Goal: Use online tool/utility: Utilize a website feature to perform a specific function

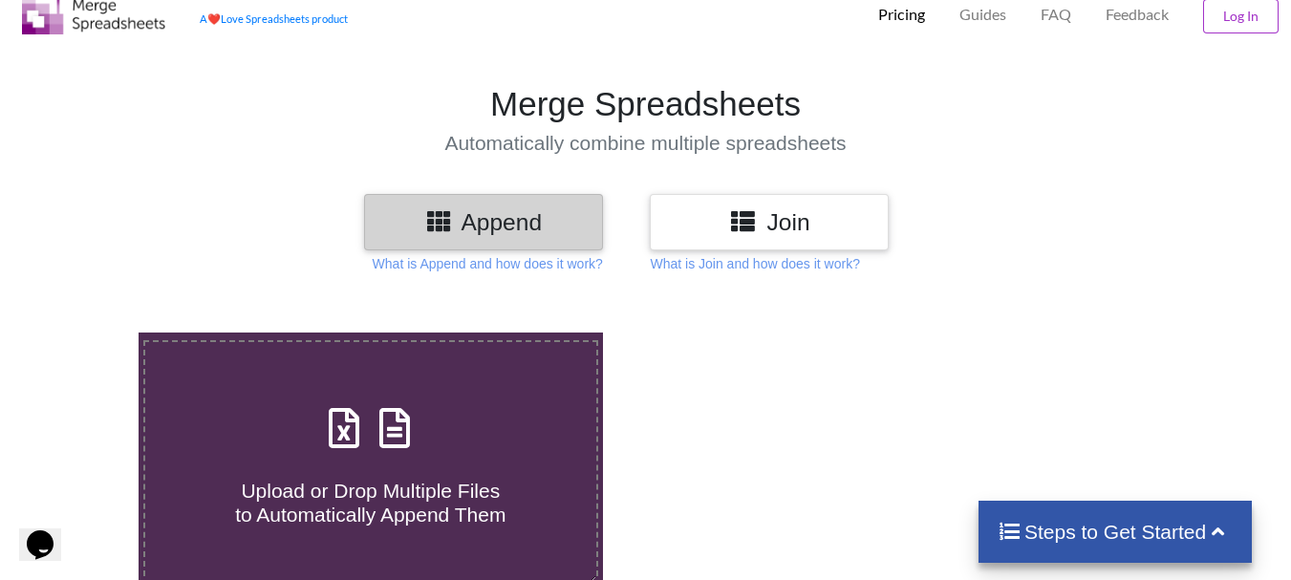
scroll to position [61, 0]
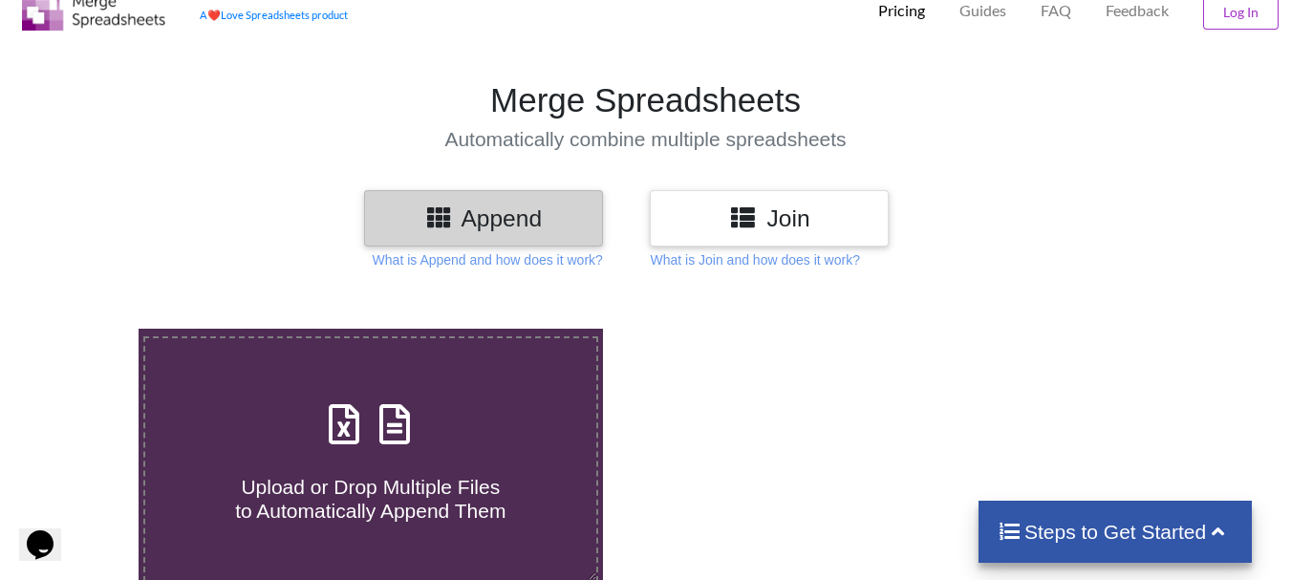
click at [455, 393] on label "Upload or Drop Multiple Files to Automatically Append Them" at bounding box center [370, 459] width 455 height 246
click at [86, 329] on input "Upload or Drop Multiple Files to Automatically Append Them" at bounding box center [86, 329] width 0 height 0
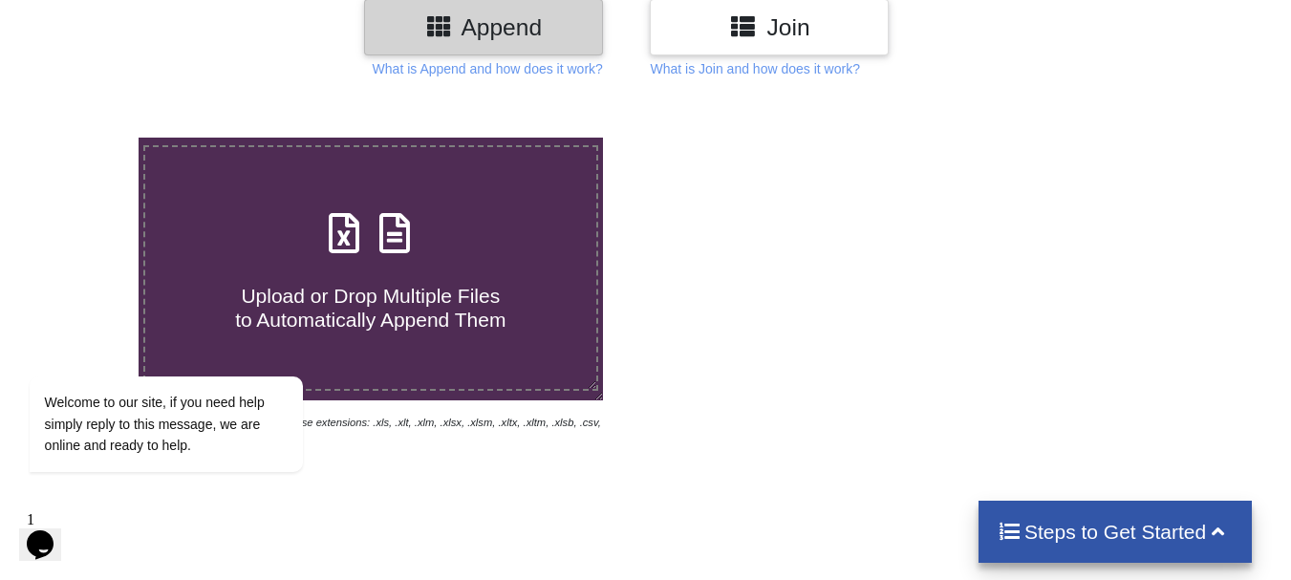
scroll to position [290, 0]
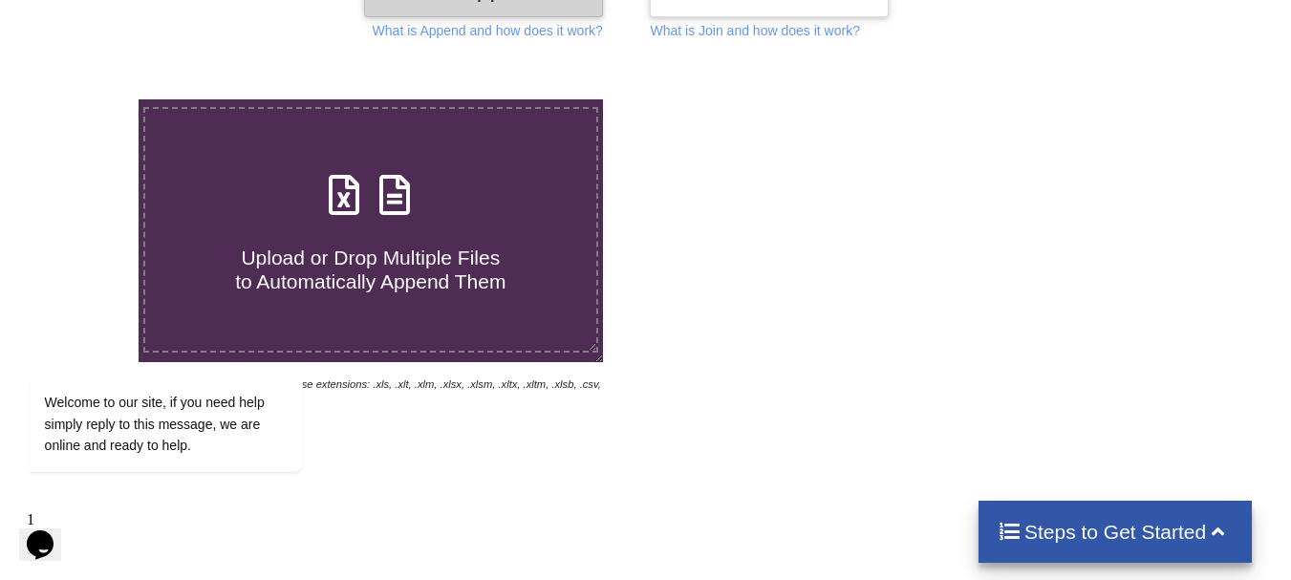
click at [422, 186] on div "Upload or Drop Multiple Files to Automatically Append Them" at bounding box center [370, 229] width 451 height 129
click at [86, 99] on input "Upload or Drop Multiple Files to Automatically Append Them" at bounding box center [86, 99] width 0 height 0
type input "C:\fakepath\DT_17_ago3_570burdock_P1_PRJ_PLY_STATS.csv"
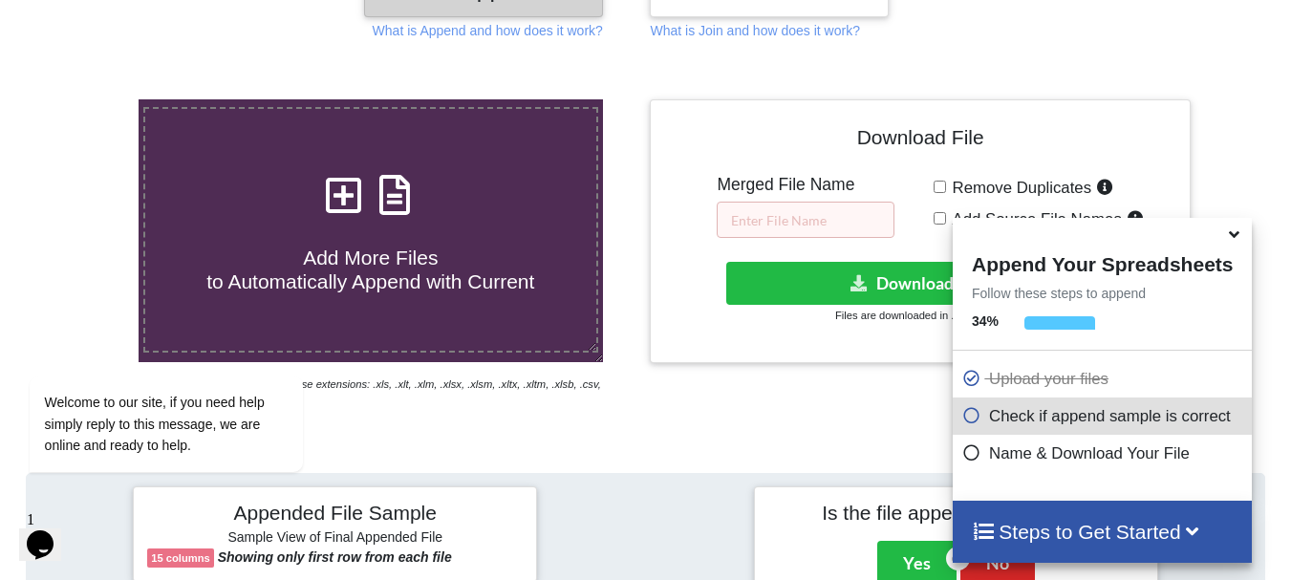
scroll to position [743, 0]
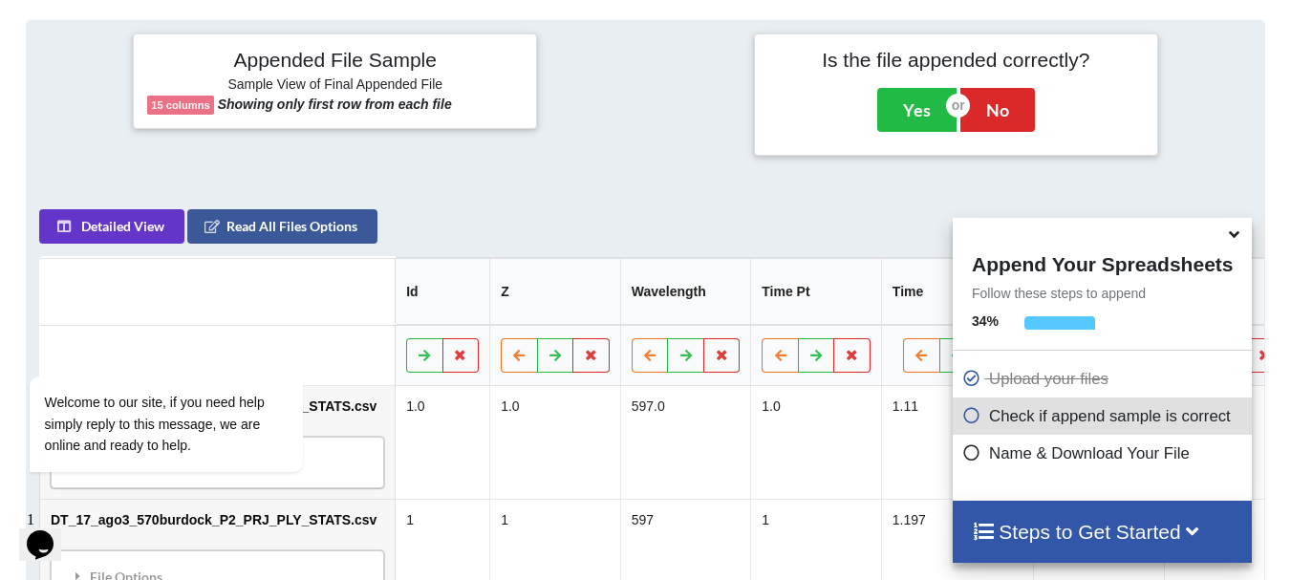
click at [1230, 240] on icon at bounding box center [1234, 231] width 20 height 17
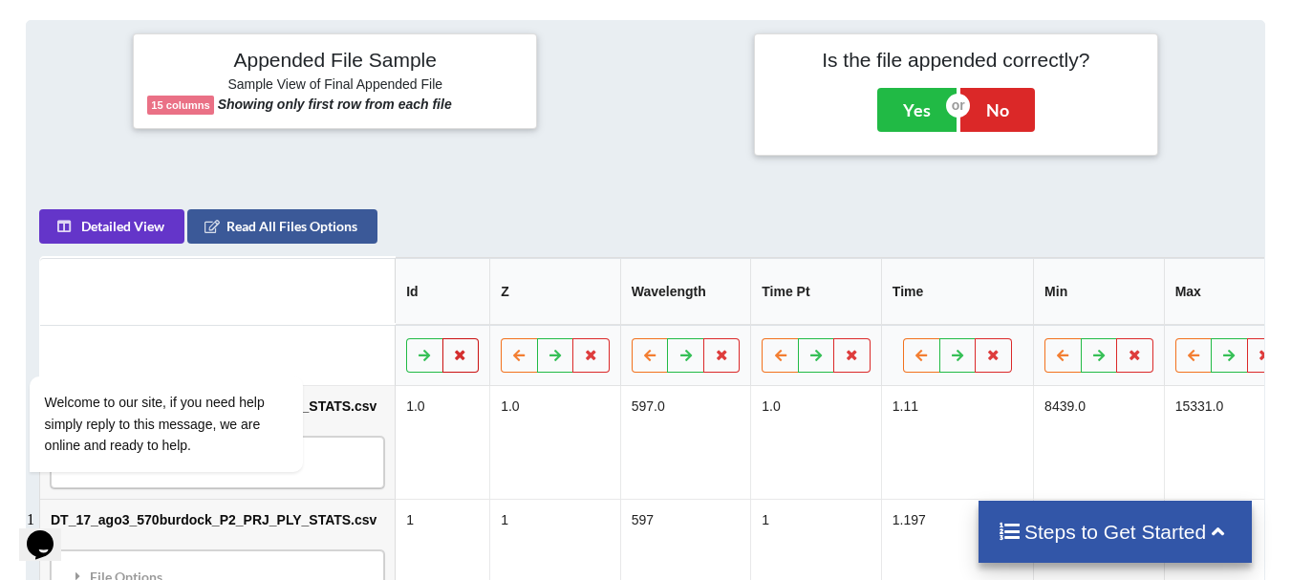
click at [442, 354] on button at bounding box center [460, 355] width 37 height 34
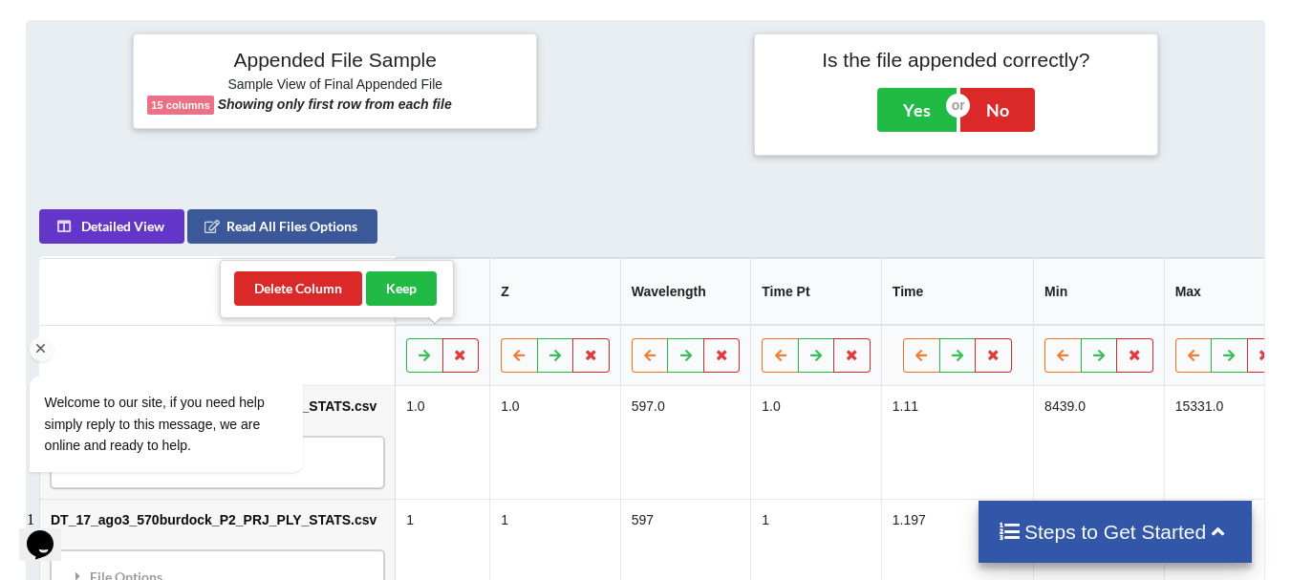
click at [341, 300] on div "Welcome to our site, if you need help simply reply to this message, we are onli…" at bounding box center [191, 345] width 344 height 290
click at [318, 296] on div "Welcome to our site, if you need help simply reply to this message, we are onli…" at bounding box center [191, 345] width 344 height 290
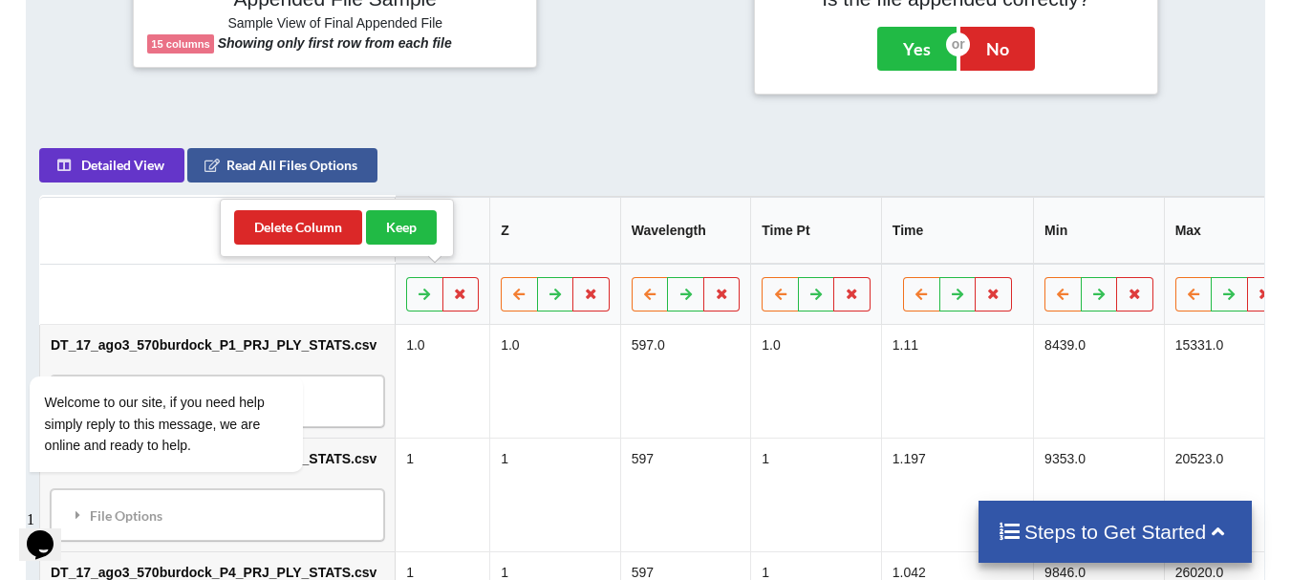
scroll to position [779, 0]
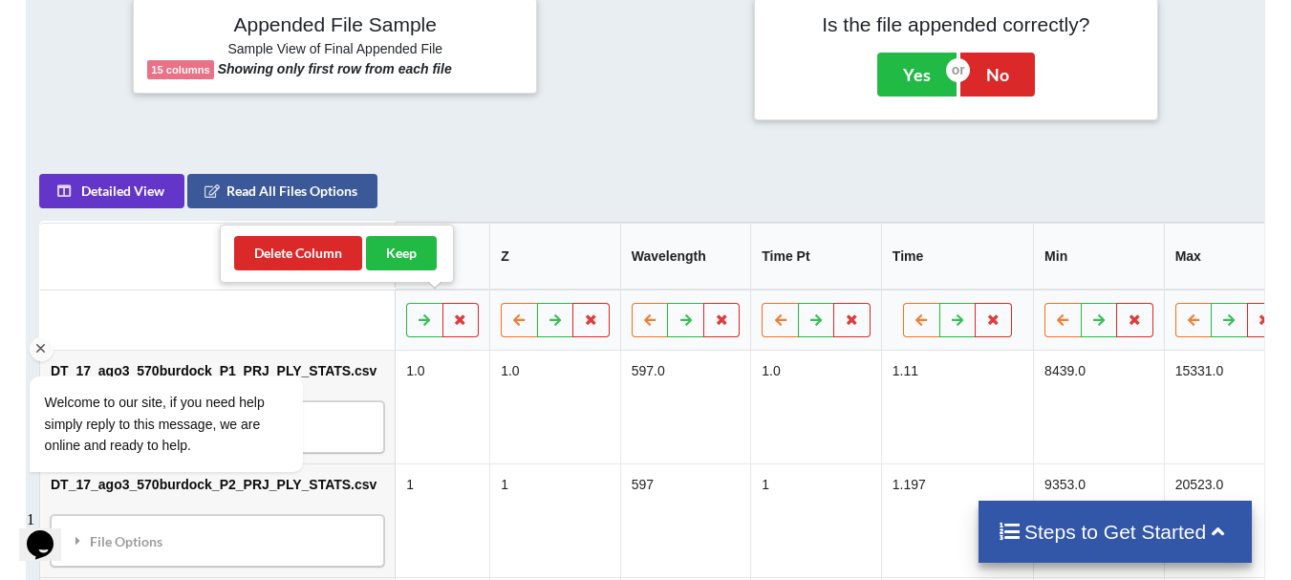
click at [332, 256] on div "Welcome to our site, if you need help simply reply to this message, we are onli…" at bounding box center [191, 345] width 344 height 290
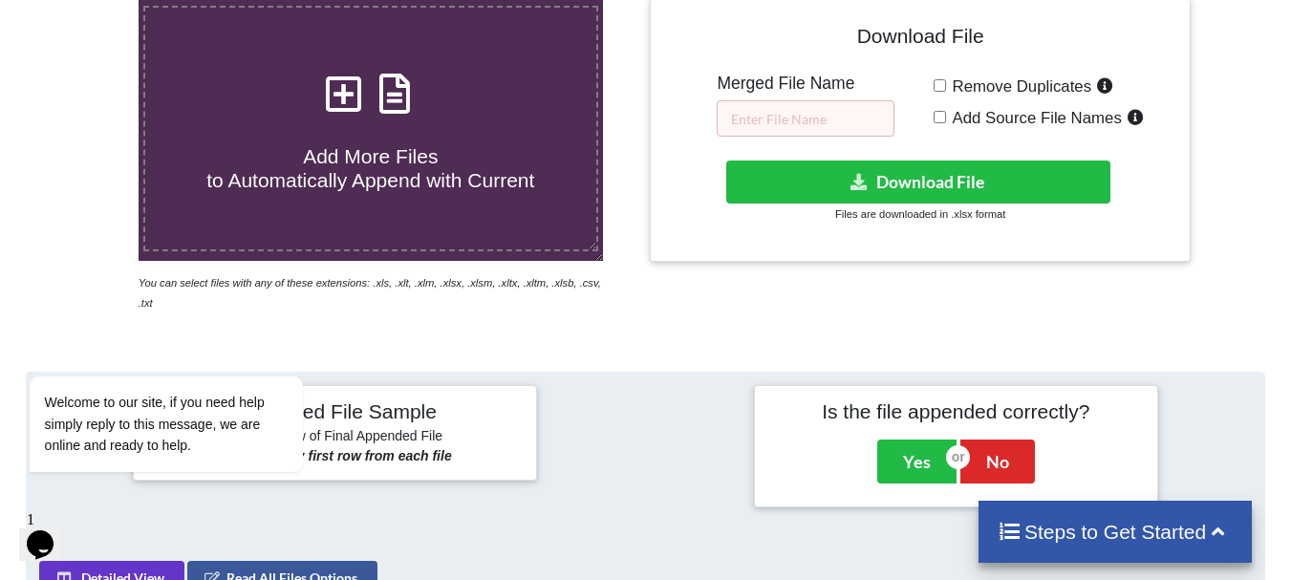
scroll to position [346, 0]
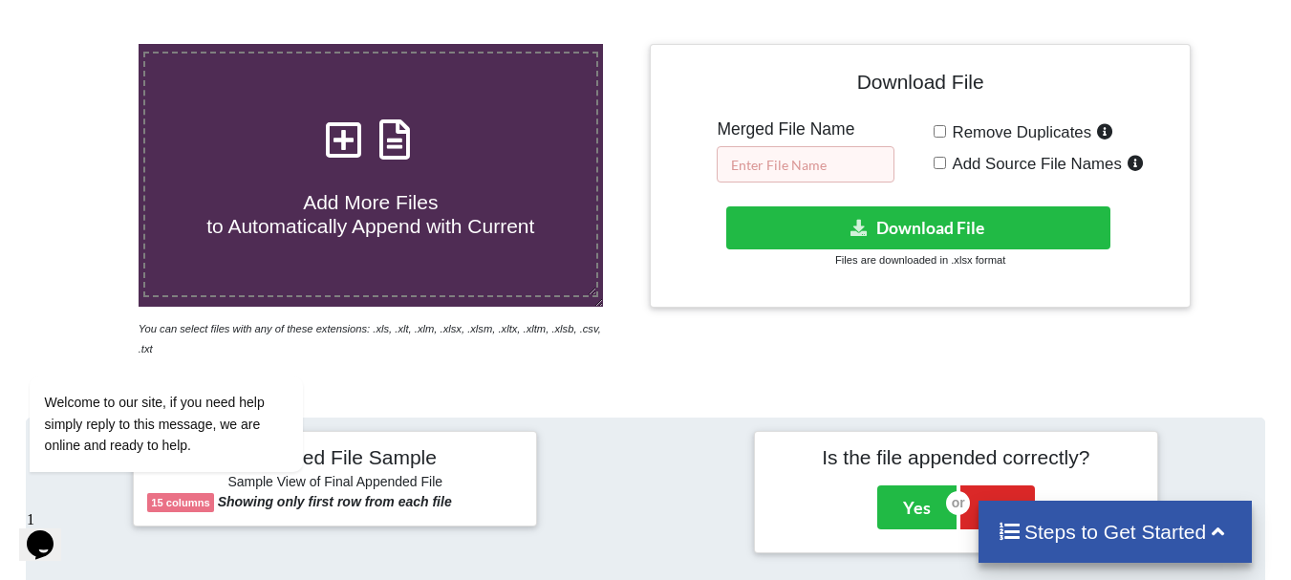
click at [870, 153] on input "text" at bounding box center [806, 164] width 178 height 36
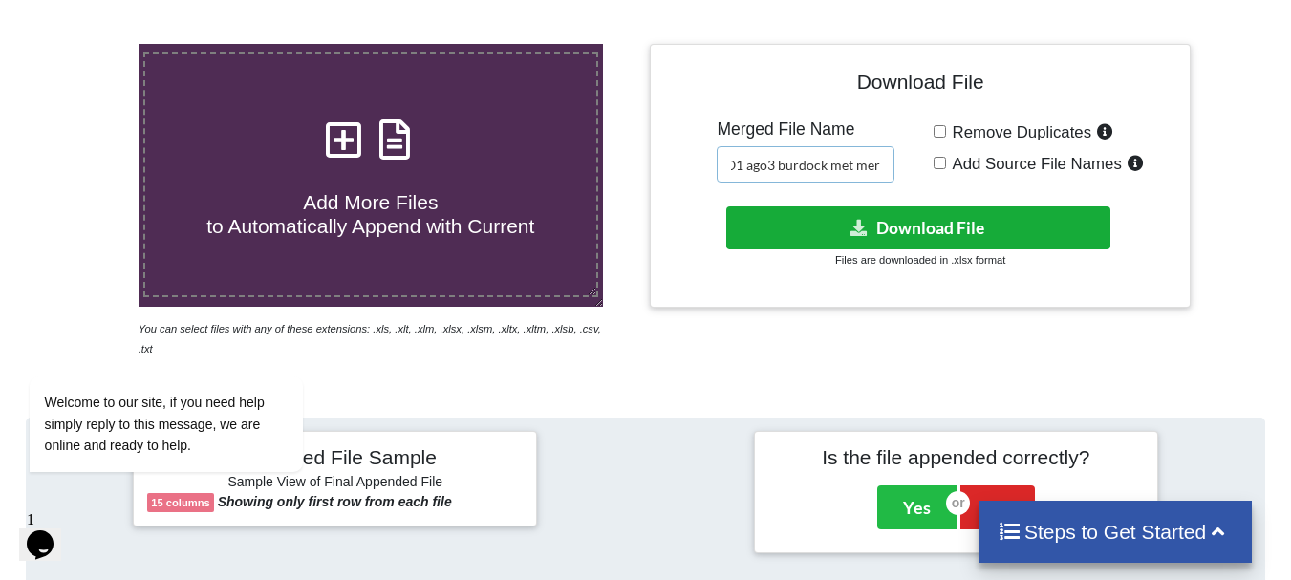
scroll to position [0, 0]
type input "O1 ago3 burdock met"
click at [805, 225] on button "Download File" at bounding box center [918, 227] width 384 height 43
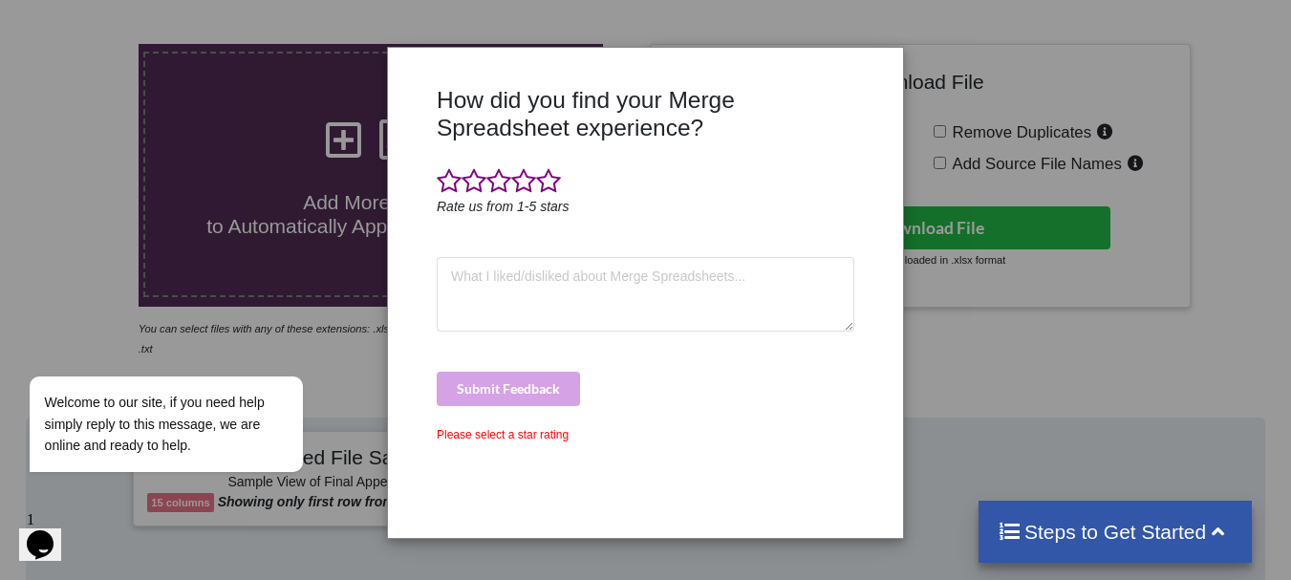
click at [998, 104] on div "How did you find your Merge Spreadsheet experience? Rate us from 1-5 stars Subm…" at bounding box center [645, 290] width 1291 height 580
click at [335, 207] on div "Welcome to our site, if you need help simply reply to this message, we are onli…" at bounding box center [191, 345] width 344 height 290
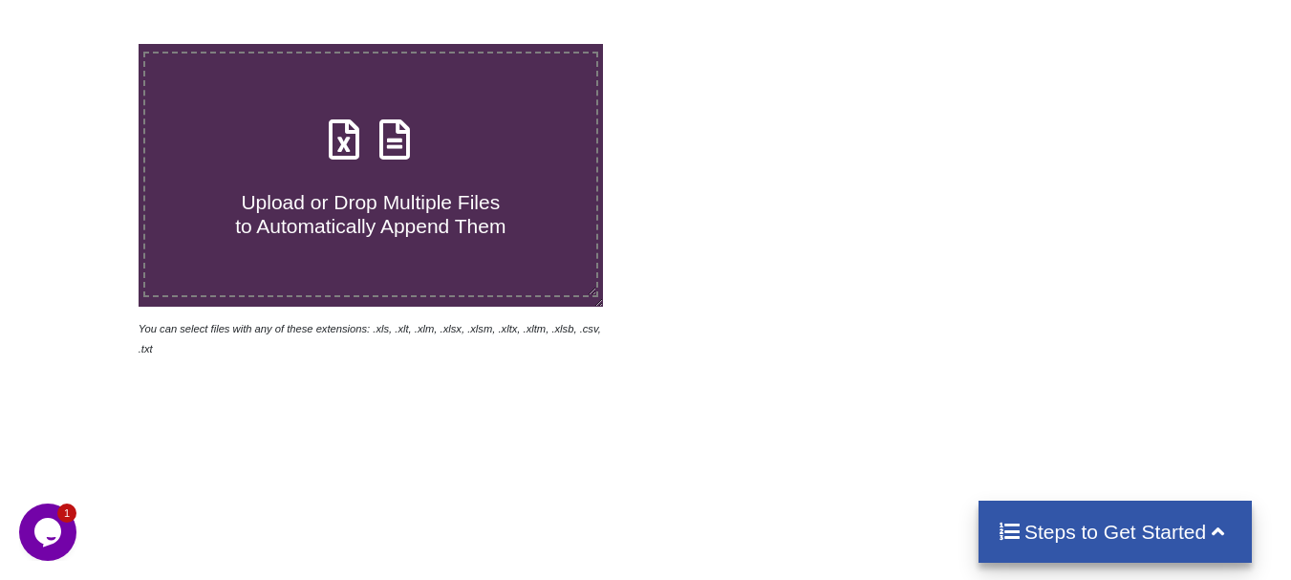
click at [355, 204] on span "Upload or Drop Multiple Files to Automatically Append Them" at bounding box center [370, 214] width 270 height 46
click at [86, 44] on input "Upload or Drop Multiple Files to Automatically Append Them" at bounding box center [86, 44] width 0 height 0
type input "C:\fakepath\DT_17_gfpkd_570burdock_P1_R3D_PRJ_PLY_STATS.csv"
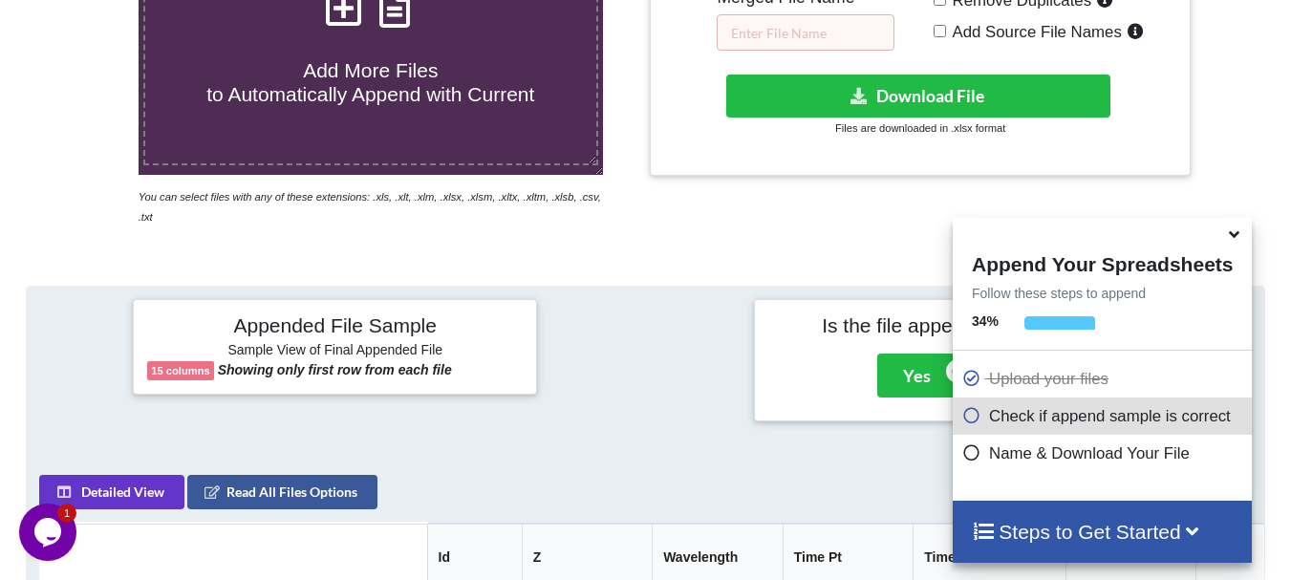
scroll to position [474, 0]
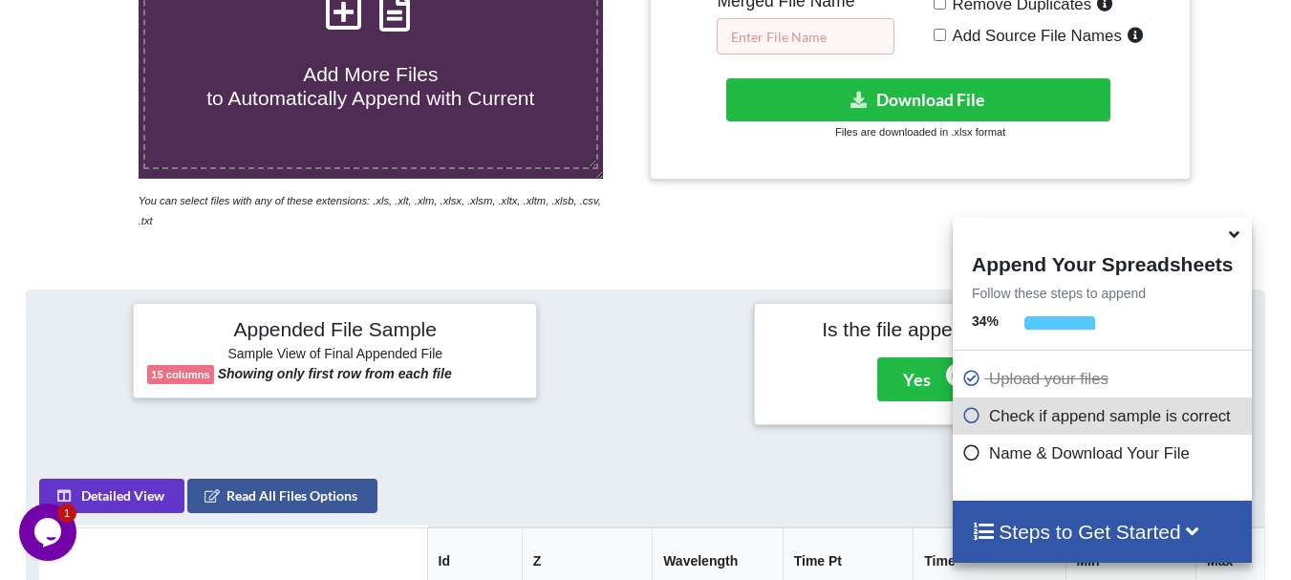
click at [842, 40] on input "text" at bounding box center [806, 36] width 178 height 36
type input "o"
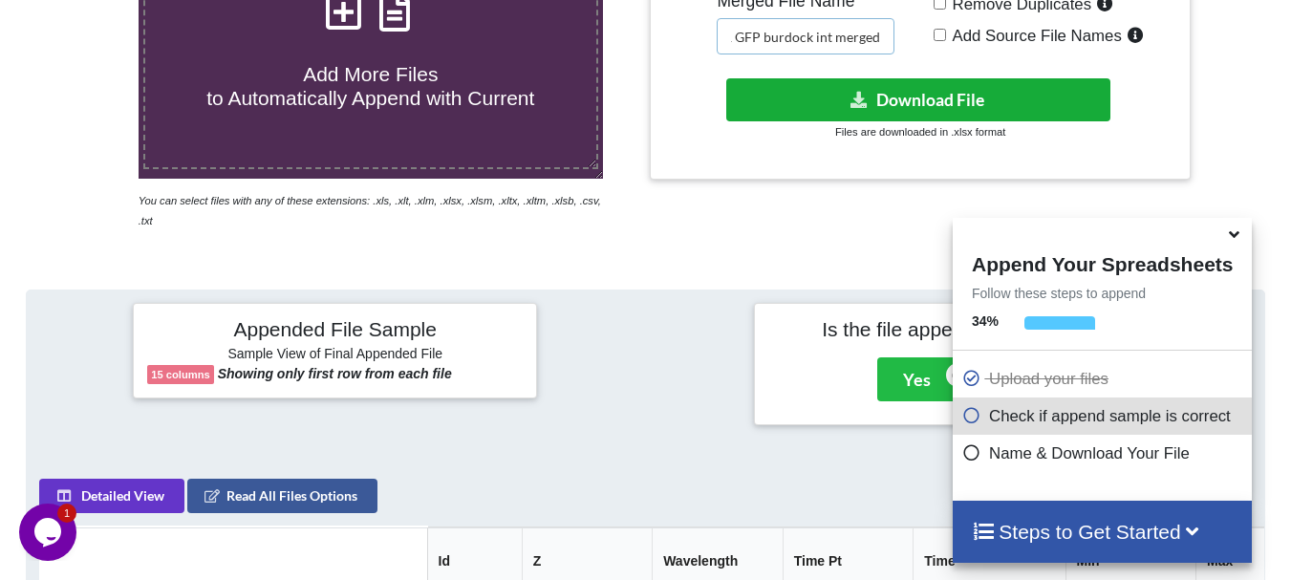
type input "O1 GFP burdock int merged"
click at [836, 86] on button "Download File" at bounding box center [918, 99] width 384 height 43
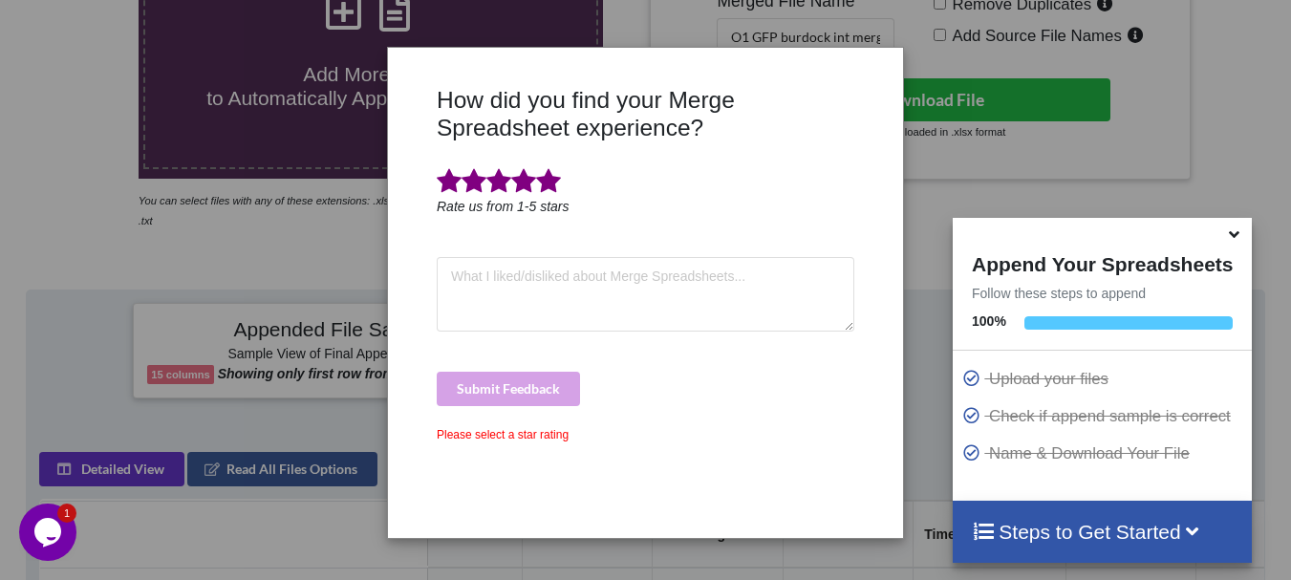
click at [539, 184] on span at bounding box center [548, 181] width 25 height 27
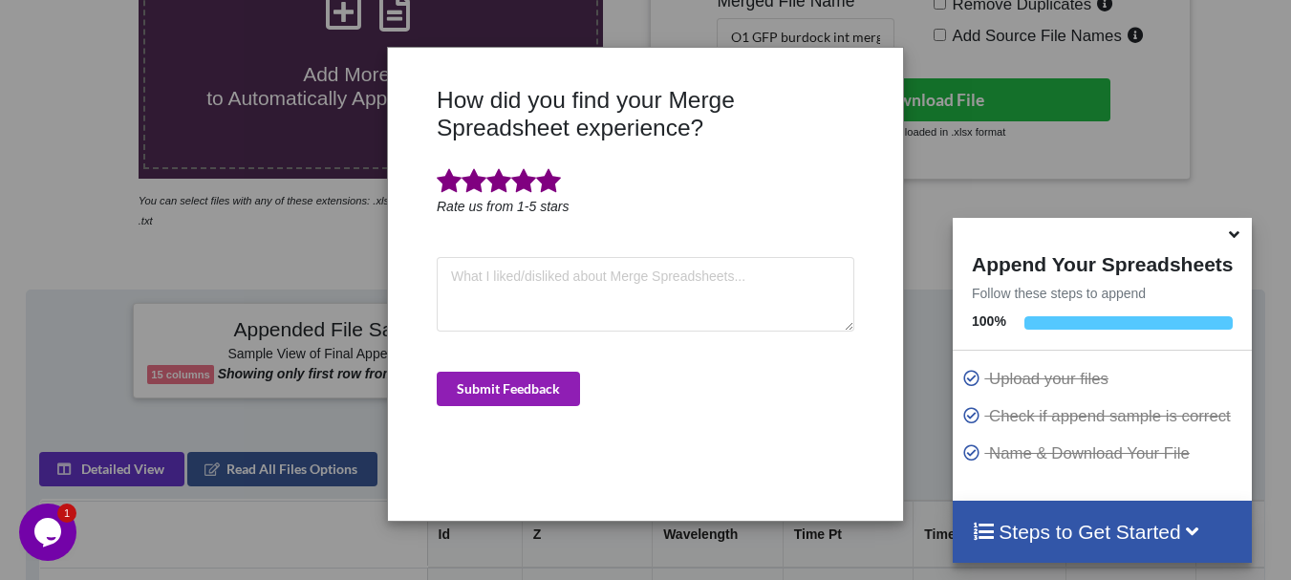
click at [493, 404] on button "Submit Feedback" at bounding box center [508, 389] width 143 height 34
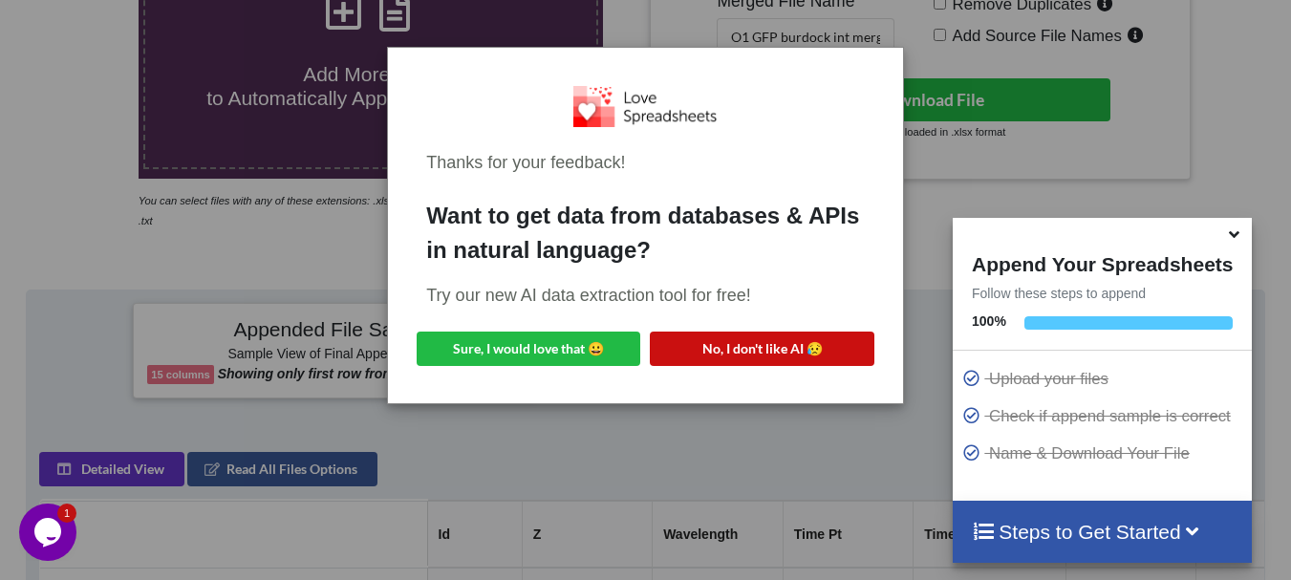
click at [802, 353] on button "No, I don't like AI 😥" at bounding box center [762, 349] width 224 height 34
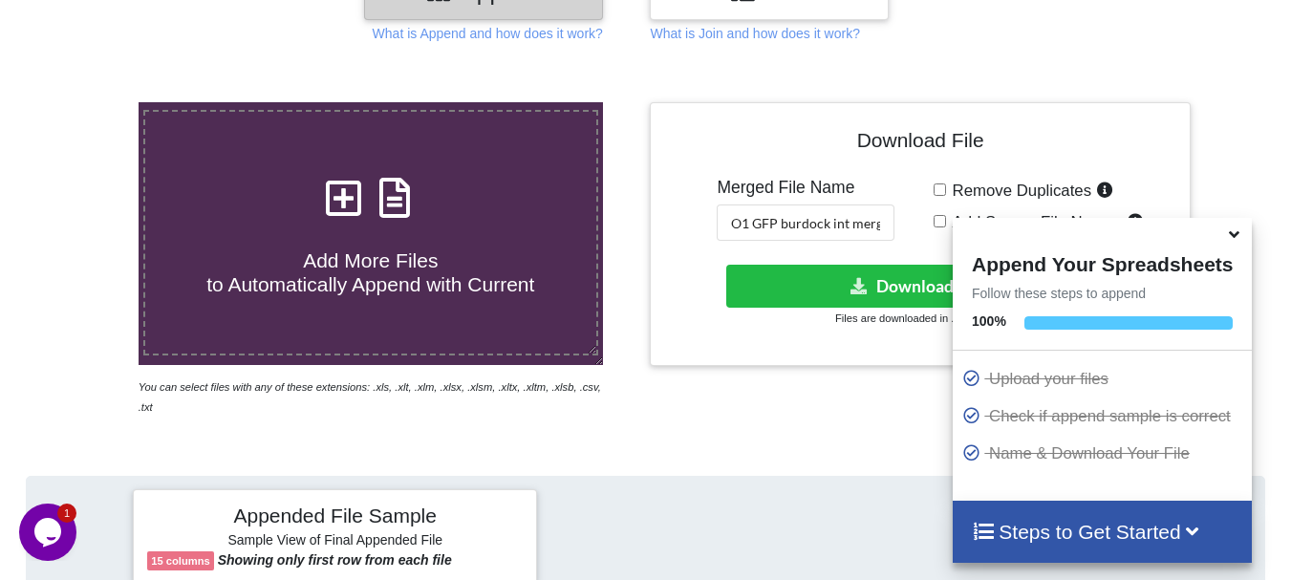
scroll to position [105, 0]
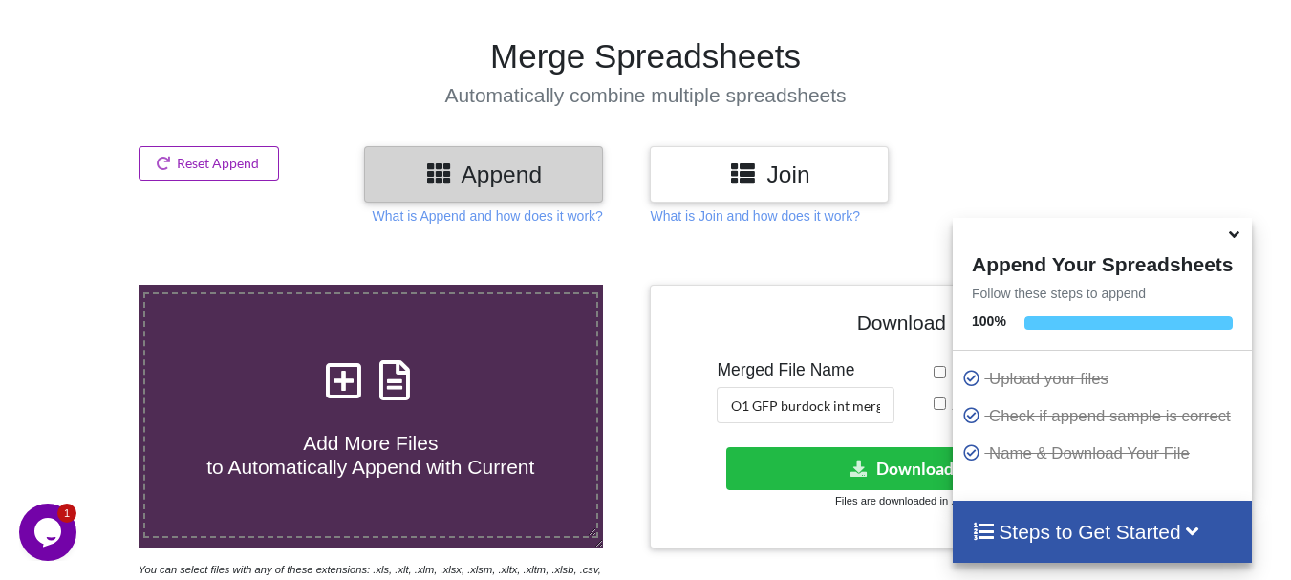
click at [146, 157] on button "Reset Append" at bounding box center [209, 163] width 141 height 34
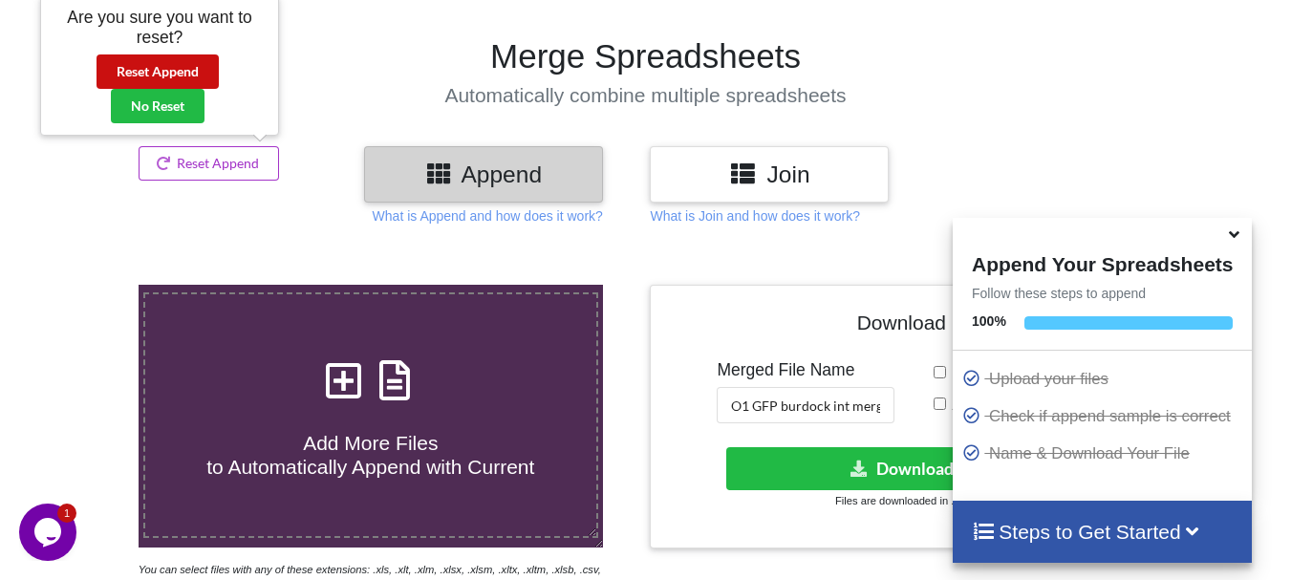
click at [169, 72] on button "Reset Append" at bounding box center [157, 71] width 122 height 34
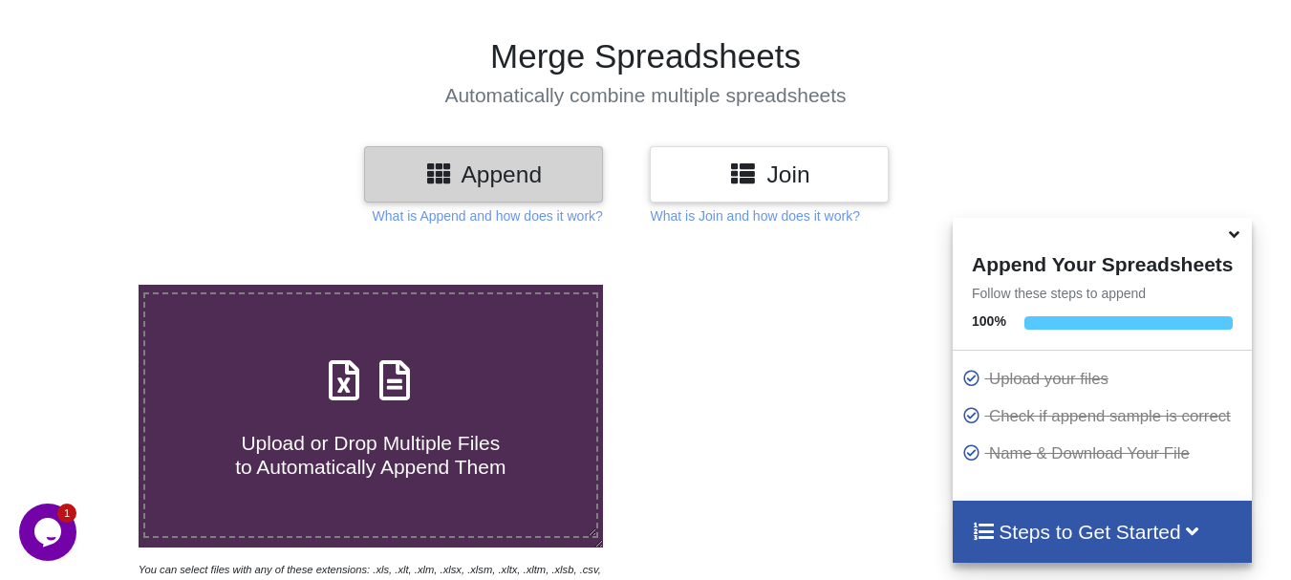
click at [340, 376] on icon at bounding box center [344, 371] width 48 height 40
click at [86, 285] on input "Upload or Drop Multiple Files to Automatically Append Them" at bounding box center [86, 285] width 0 height 0
type input "C:\fakepath\DT_17_gfpkd_570burdock_P6_R3D_PRJ_PLY_STATS.csv"
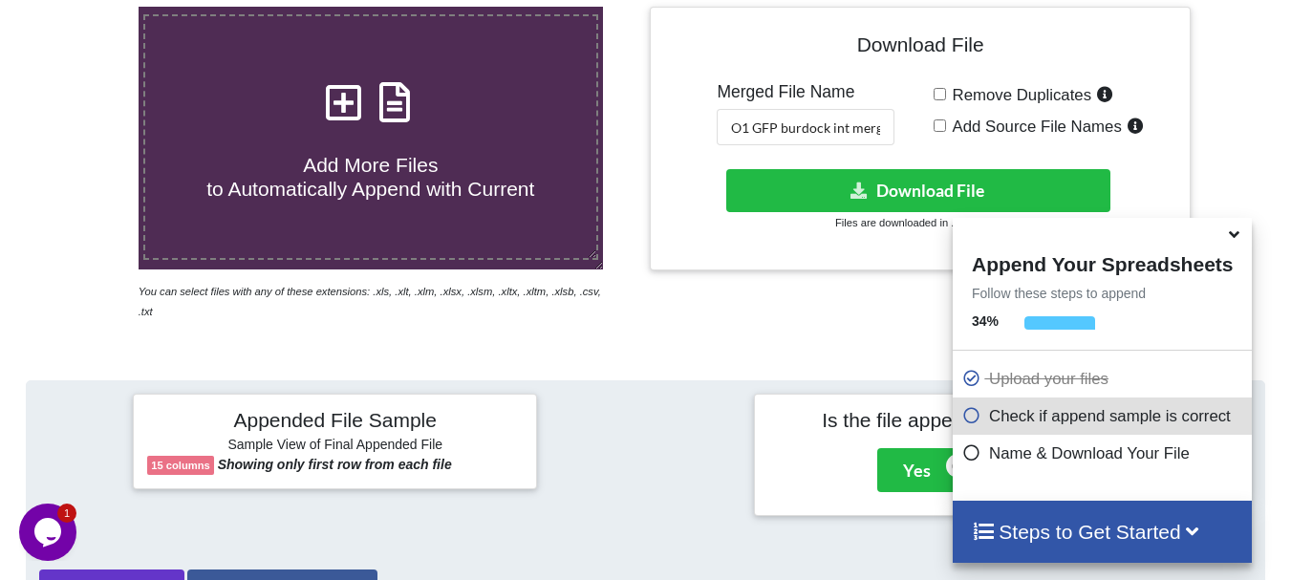
scroll to position [362, 0]
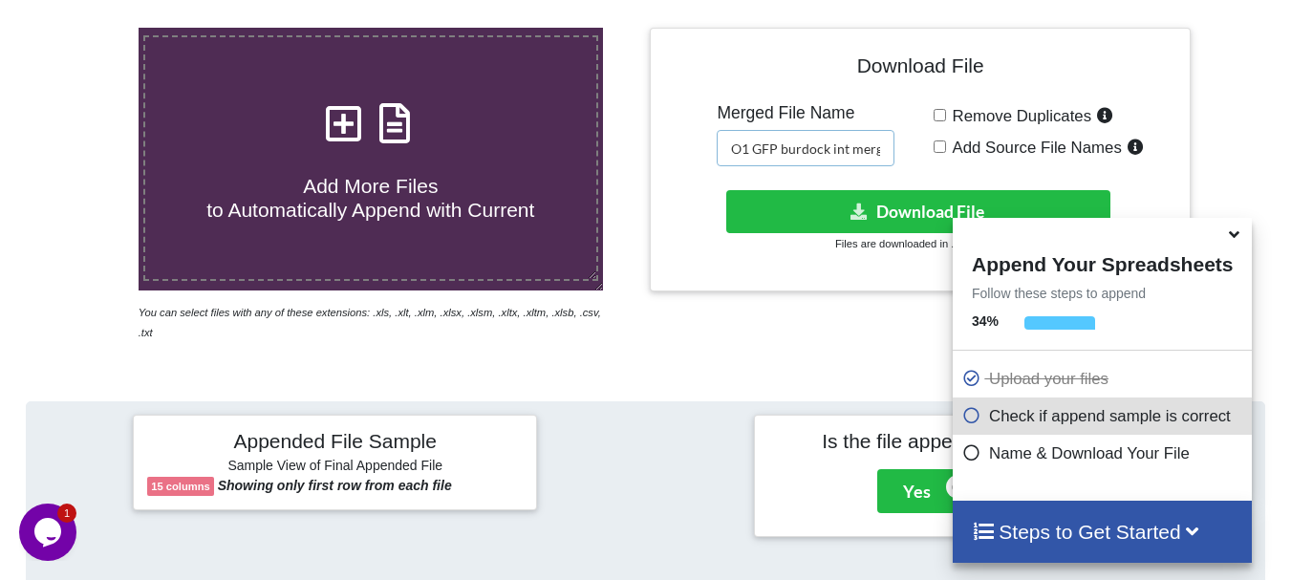
click at [859, 153] on input "O1 GFP burdock int merged" at bounding box center [806, 148] width 178 height 36
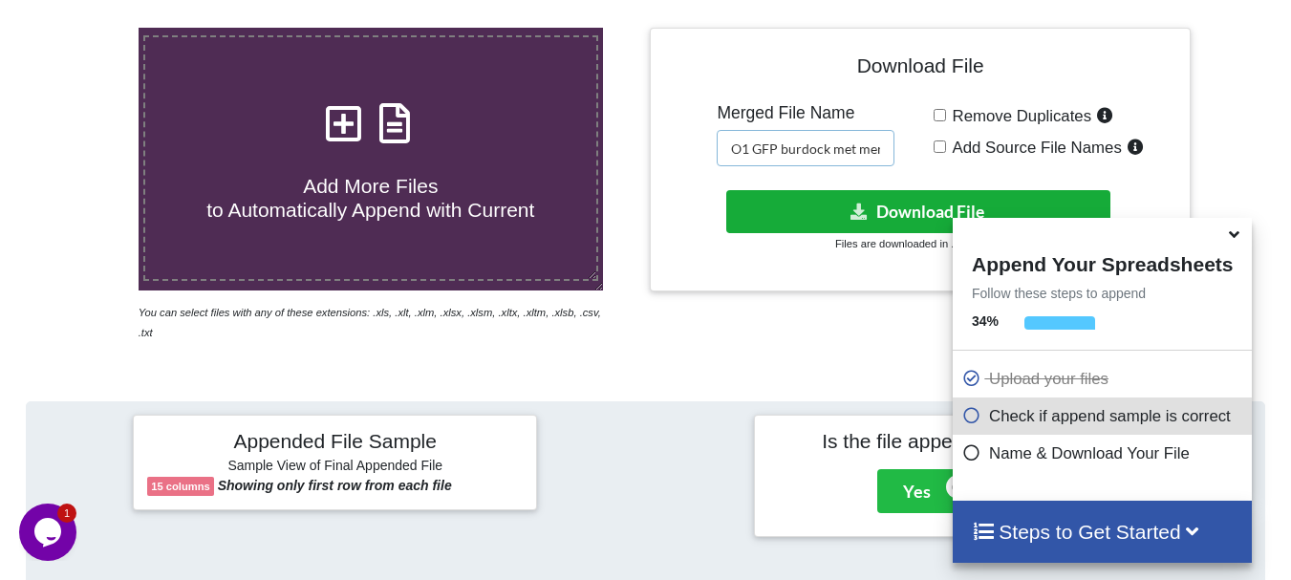
type input "O1 GFP burdock met merged"
click at [852, 197] on button "Download File" at bounding box center [918, 211] width 384 height 43
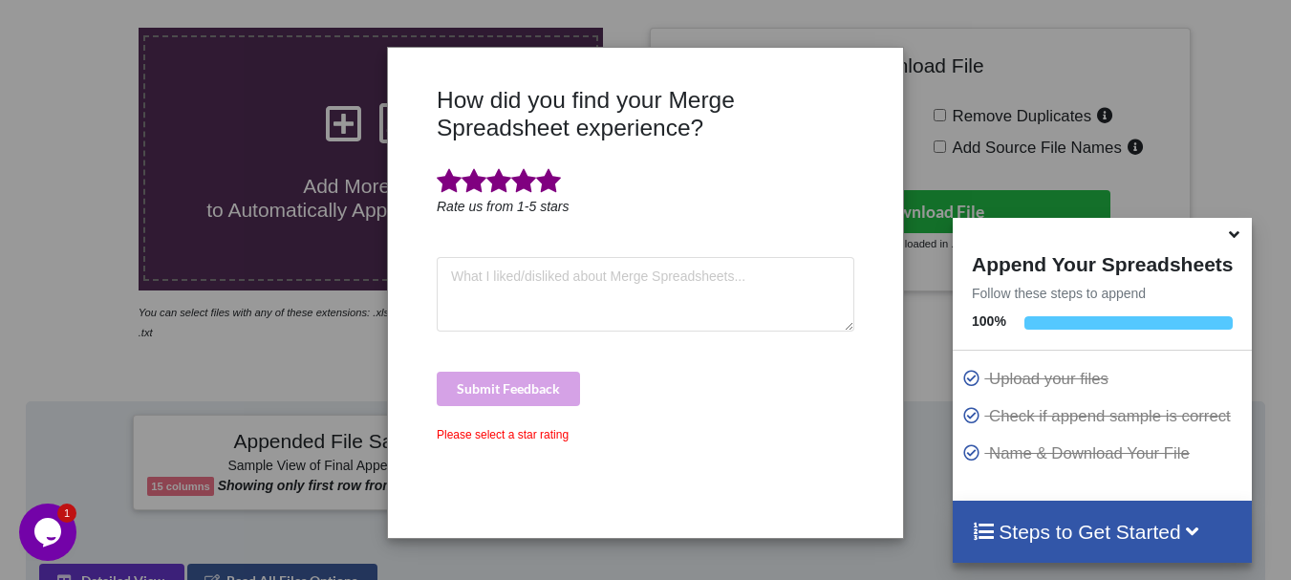
click at [548, 192] on span at bounding box center [548, 181] width 25 height 27
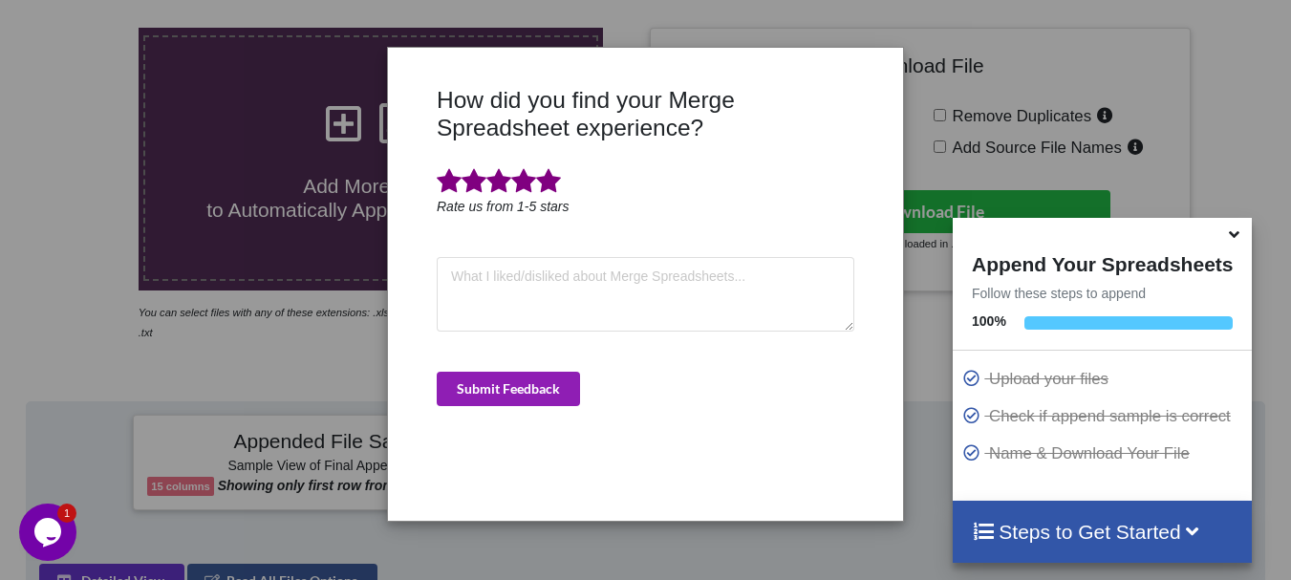
click at [519, 393] on button "Submit Feedback" at bounding box center [508, 389] width 143 height 34
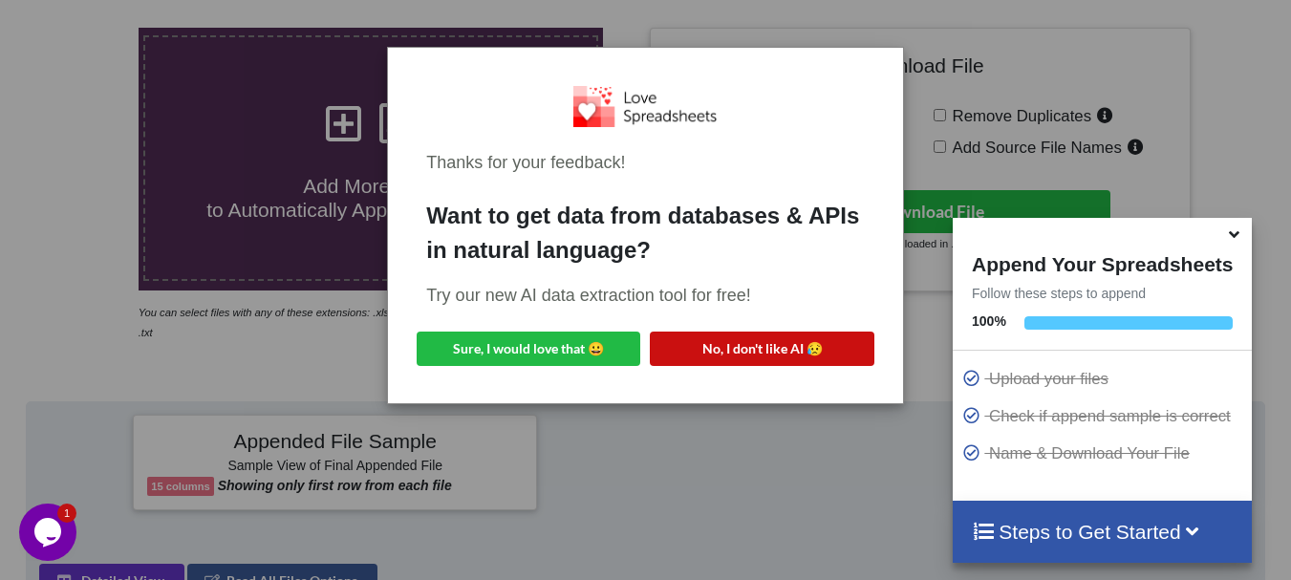
click at [699, 340] on button "No, I don't like AI 😥" at bounding box center [762, 349] width 224 height 34
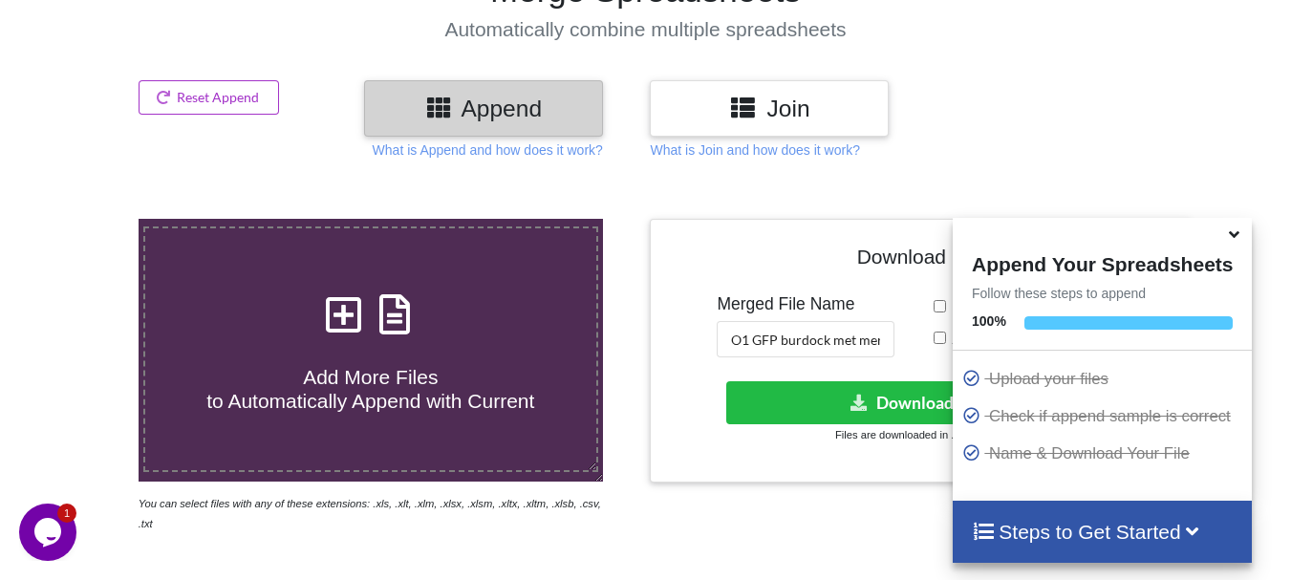
scroll to position [133, 0]
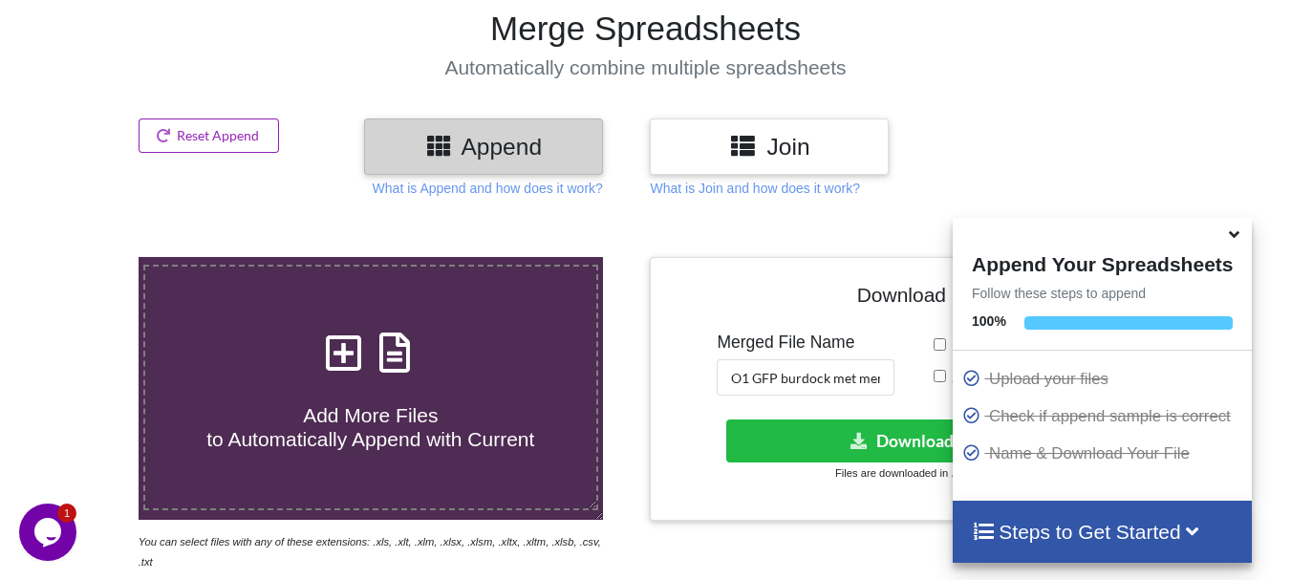
click at [202, 135] on button "Reset Append" at bounding box center [209, 135] width 141 height 34
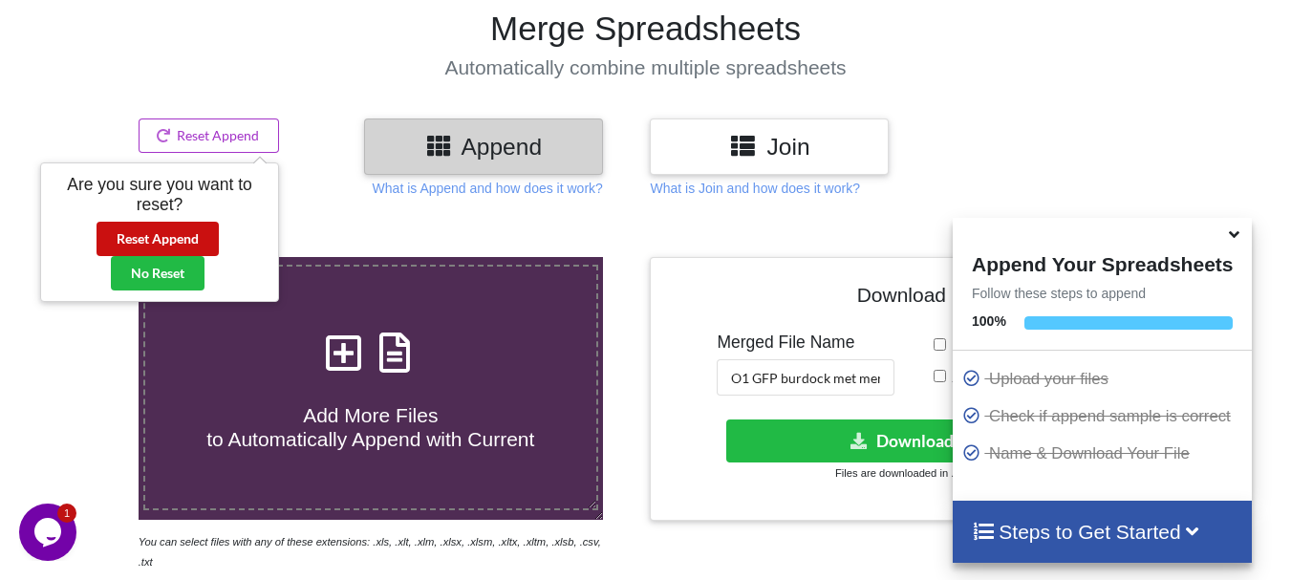
click at [171, 239] on button "Reset Append" at bounding box center [157, 239] width 122 height 34
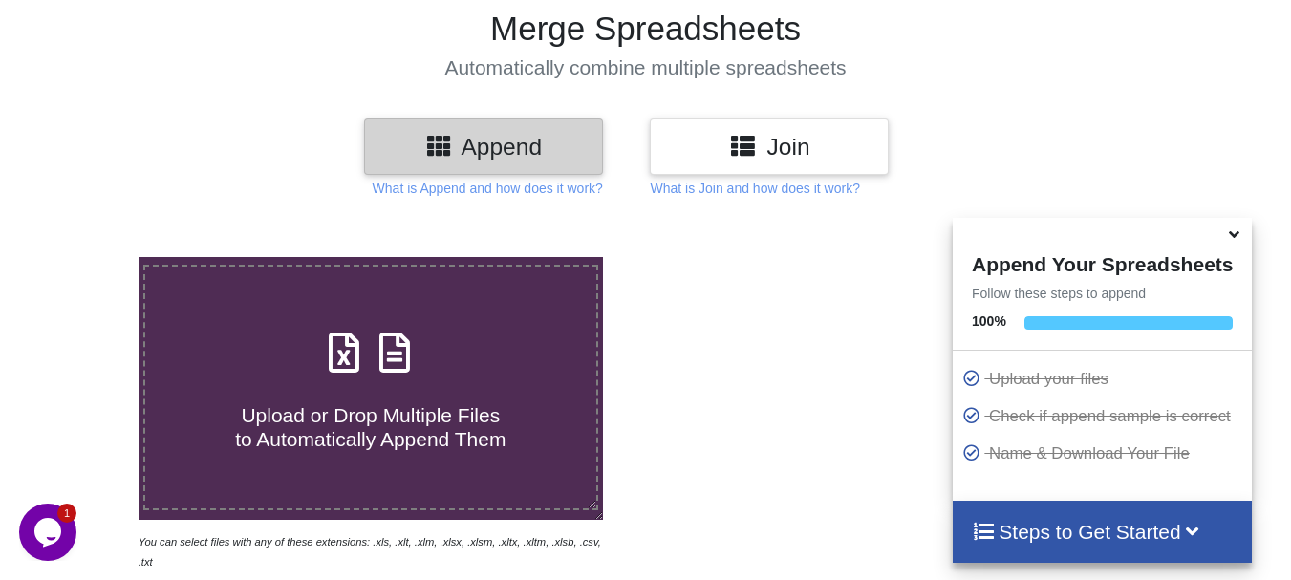
click at [336, 363] on icon at bounding box center [344, 343] width 48 height 40
click at [86, 257] on input "Upload or Drop Multiple Files to Automatically Append Them" at bounding box center [86, 257] width 0 height 0
type input "C:\fakepath\DT_17_mcherry_570burdock_P3_R3D_PRJ_PLY_STATS.csv"
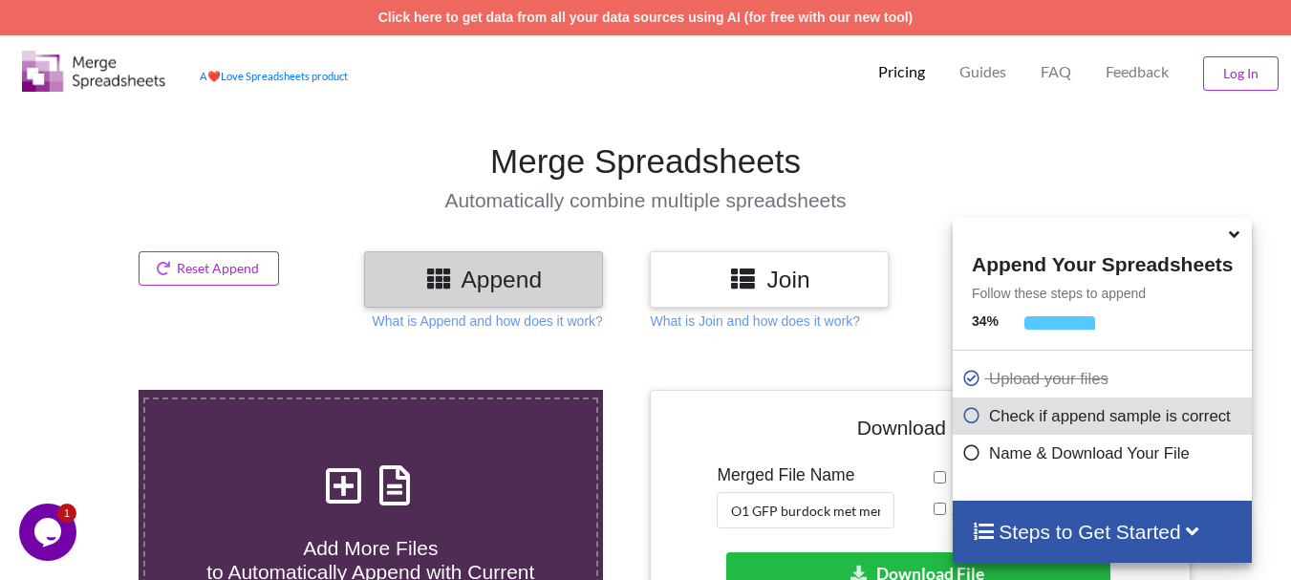
scroll to position [743, 0]
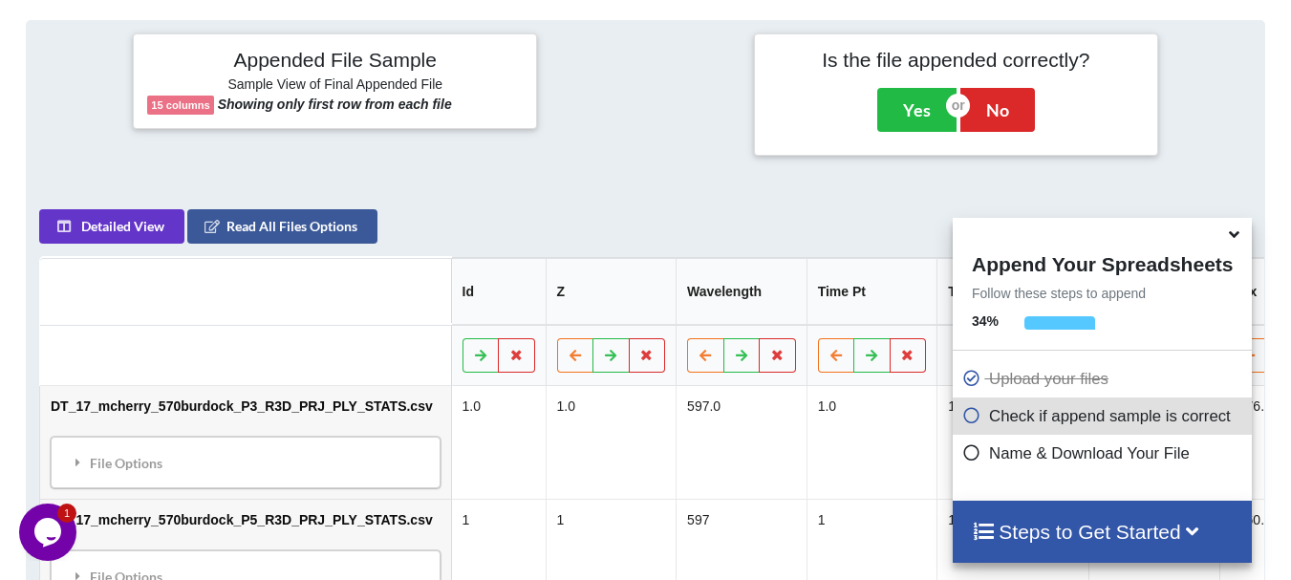
click at [1233, 233] on icon at bounding box center [1234, 231] width 20 height 17
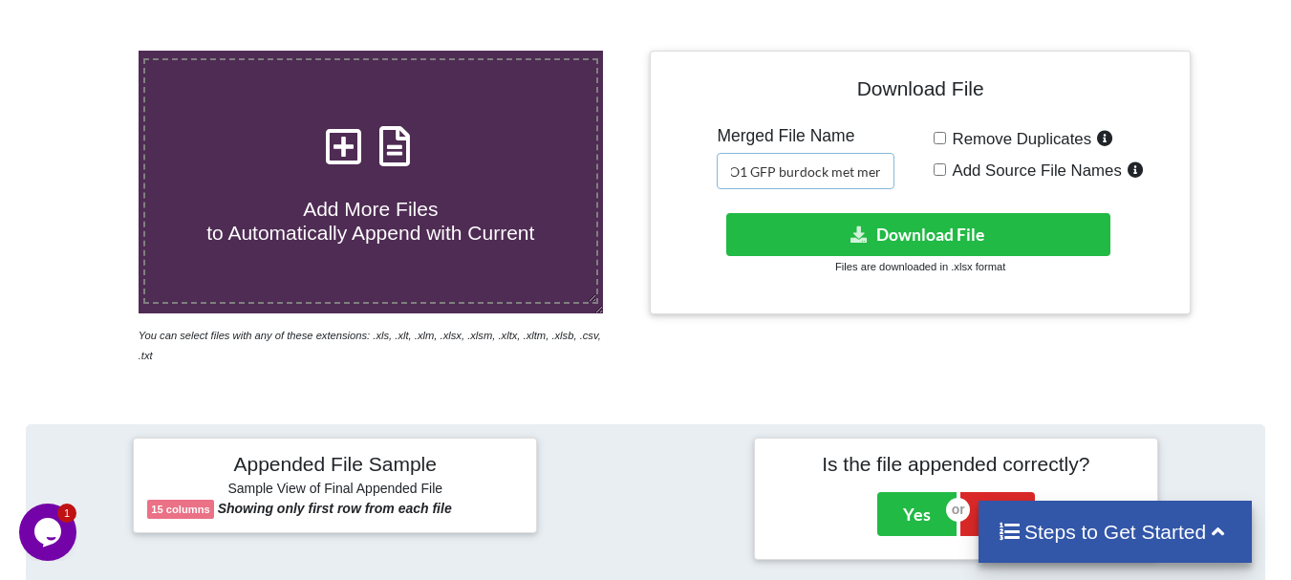
scroll to position [0, 0]
drag, startPoint x: 869, startPoint y: 174, endPoint x: 722, endPoint y: 172, distance: 147.1
click at [722, 172] on input "O1 GFP burdock met merged" at bounding box center [806, 171] width 178 height 36
drag, startPoint x: 729, startPoint y: 167, endPoint x: 856, endPoint y: 178, distance: 127.5
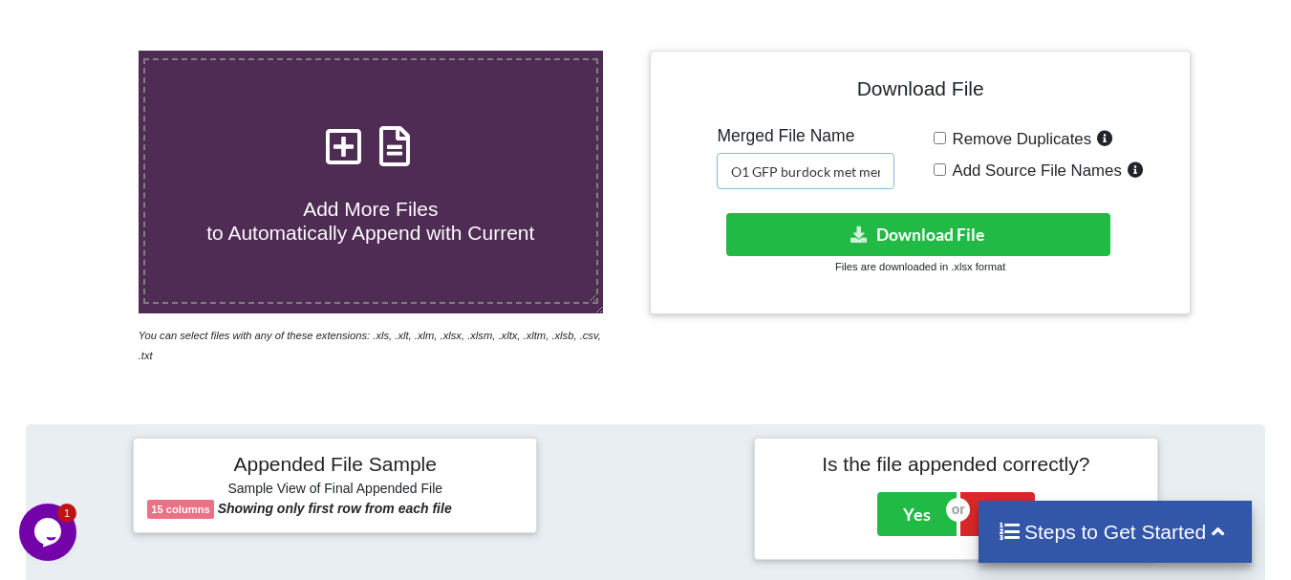
click at [856, 178] on input "O1 GFP burdock met merged" at bounding box center [806, 171] width 178 height 36
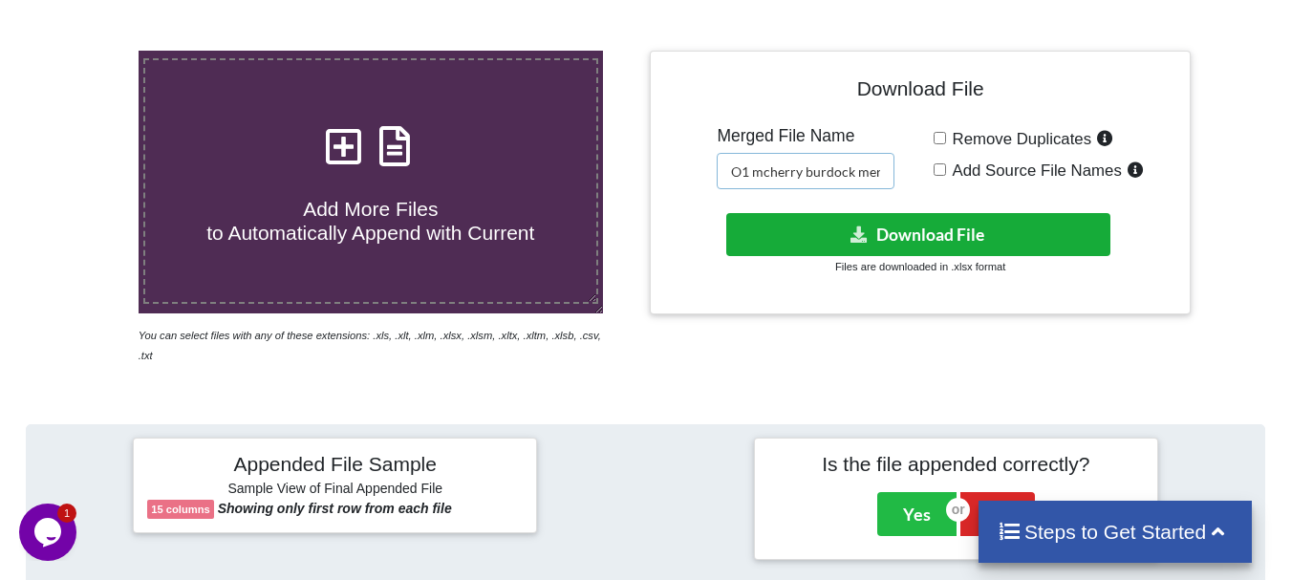
type input "O1 mcherry burdock merged"
click at [856, 223] on button "Download File" at bounding box center [918, 234] width 384 height 43
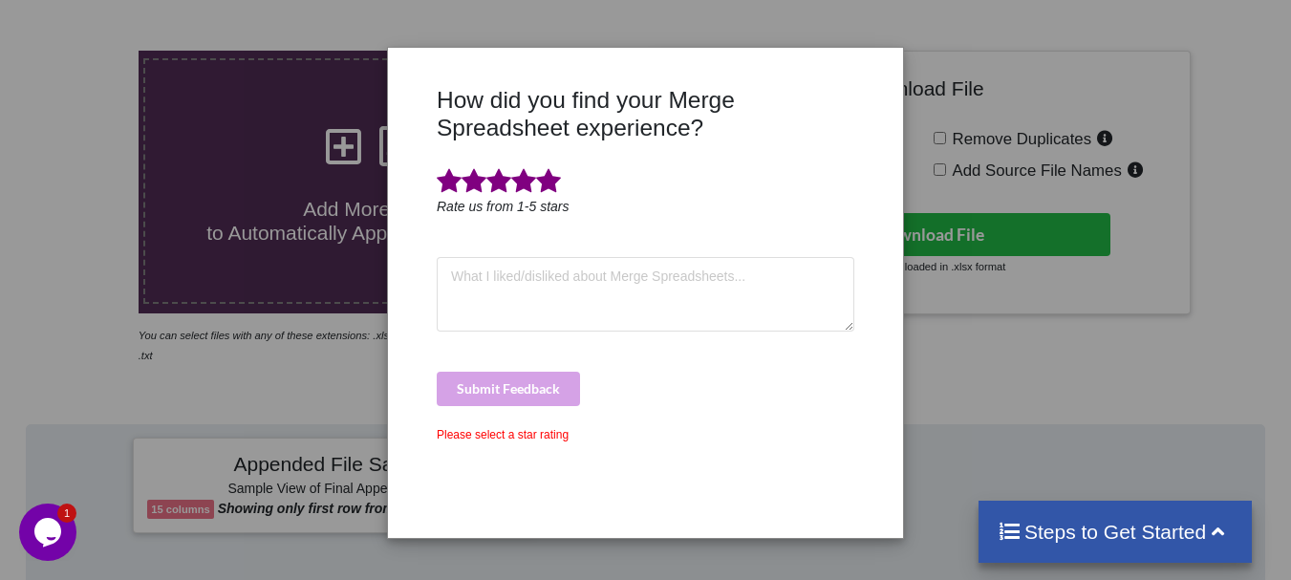
click at [548, 186] on span at bounding box center [548, 181] width 25 height 27
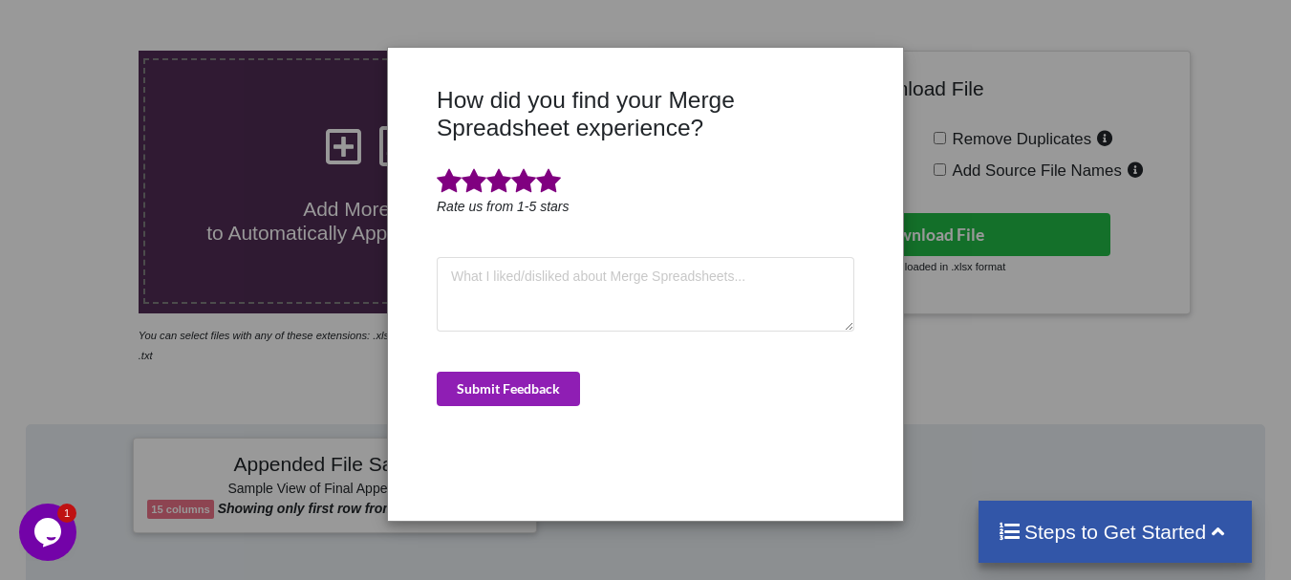
click at [524, 374] on button "Submit Feedback" at bounding box center [508, 389] width 143 height 34
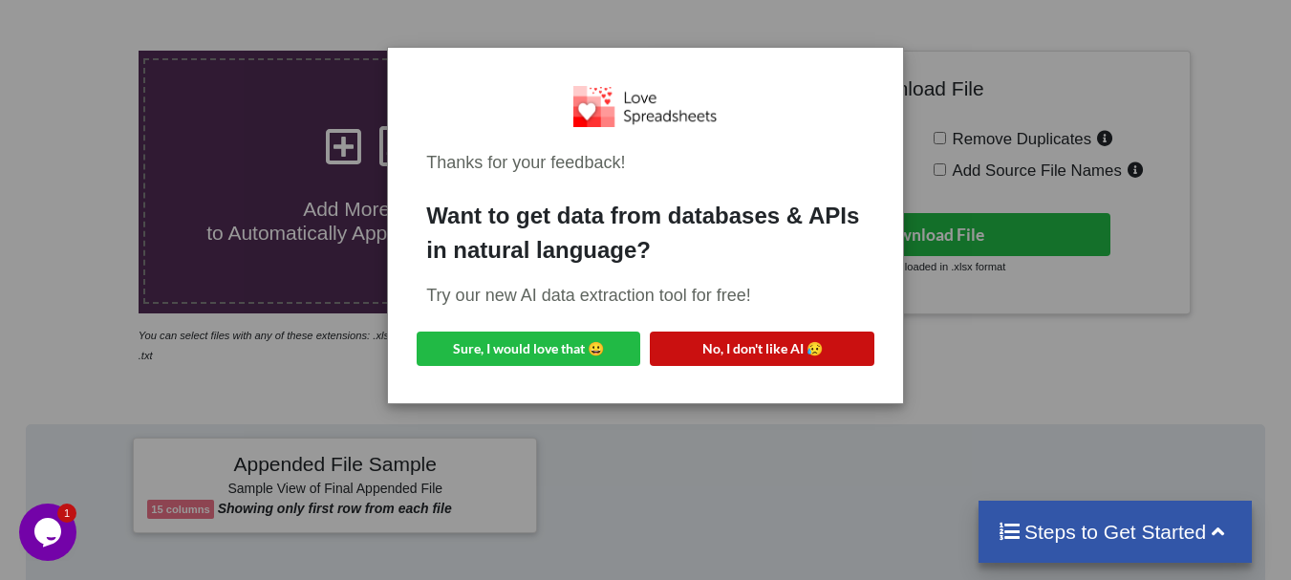
click at [687, 346] on button "No, I don't like AI 😥" at bounding box center [762, 349] width 224 height 34
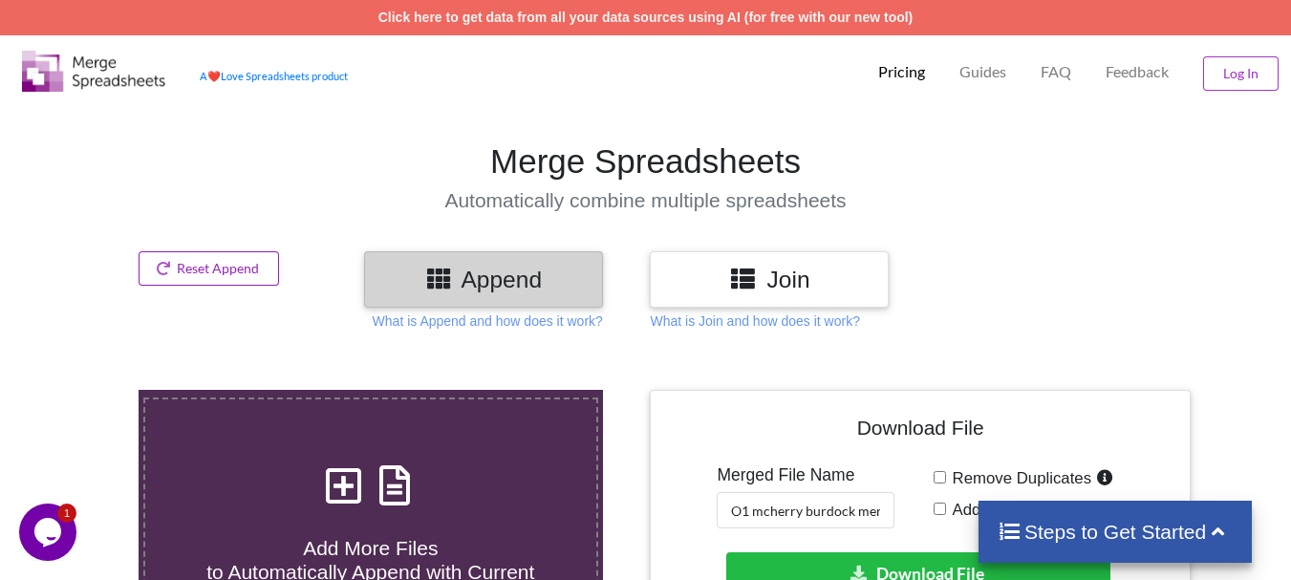
click at [180, 265] on button "Reset Append" at bounding box center [209, 268] width 141 height 34
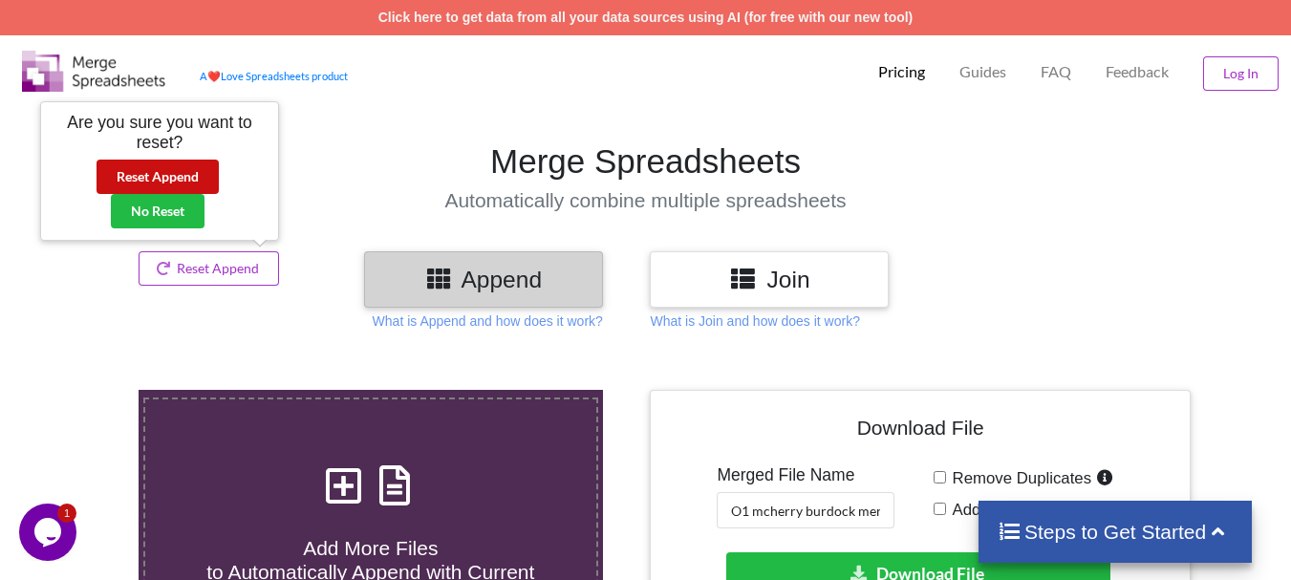
click at [165, 182] on button "Reset Append" at bounding box center [157, 177] width 122 height 34
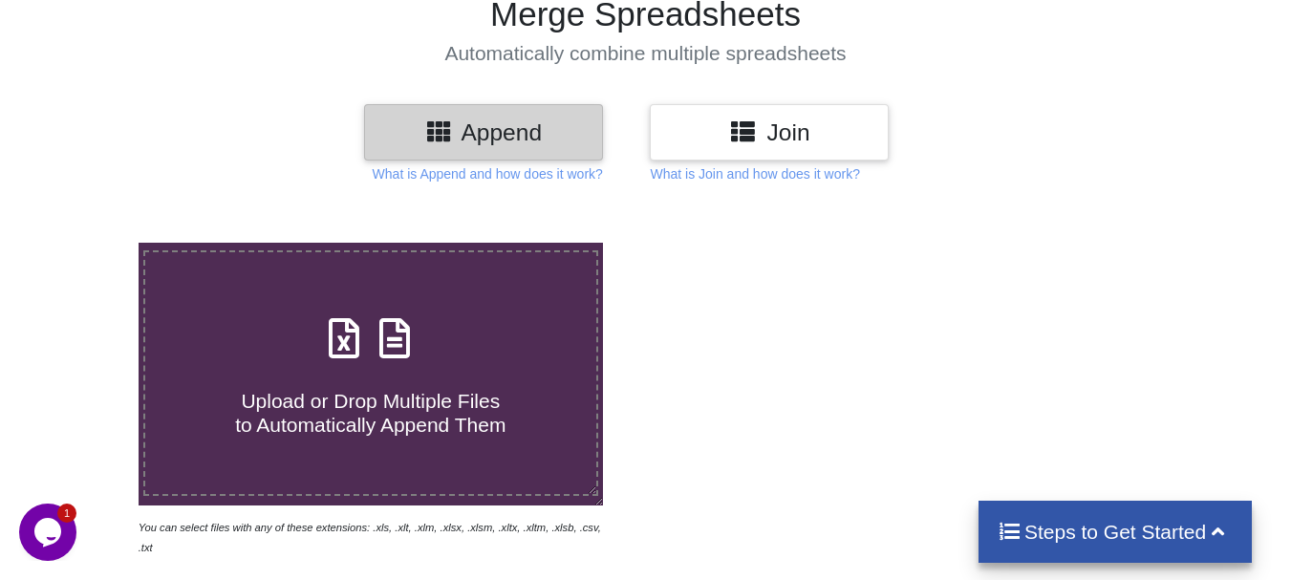
scroll to position [169, 0]
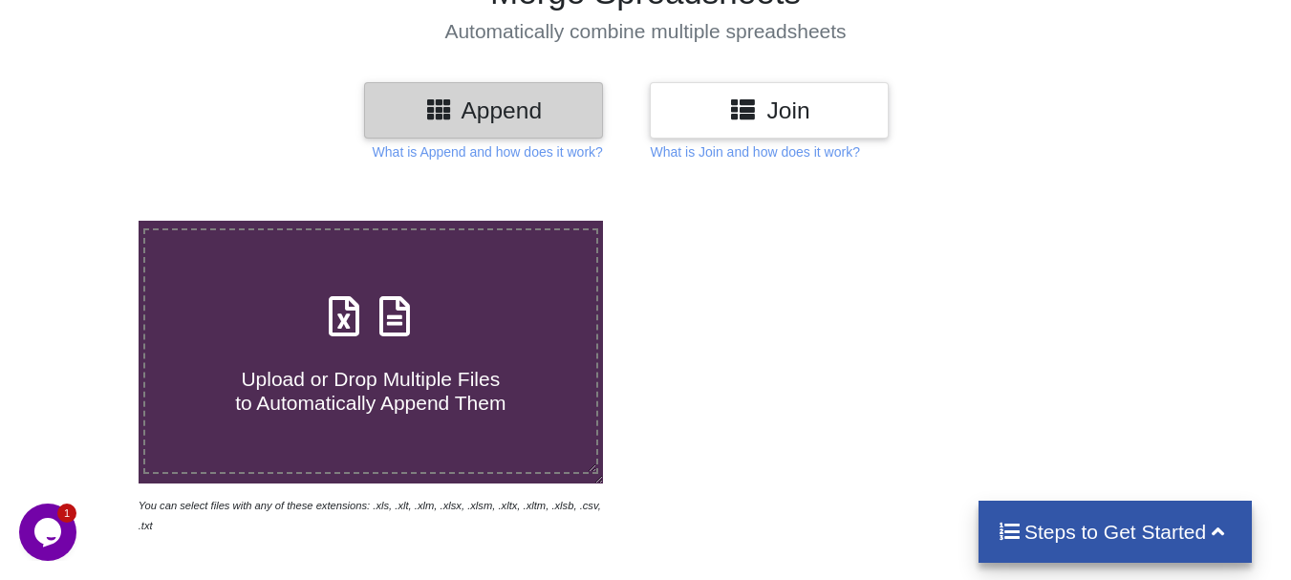
click at [372, 345] on div "Upload or Drop Multiple Files to Automatically Append Them" at bounding box center [370, 351] width 451 height 129
click at [86, 221] on input "Upload or Drop Multiple Files to Automatically Append Them" at bounding box center [86, 221] width 0 height 0
type input "C:\fakepath\DT_17_mcherry_570burdock_P3_R3D_PRJ_PLY_STATS.csv"
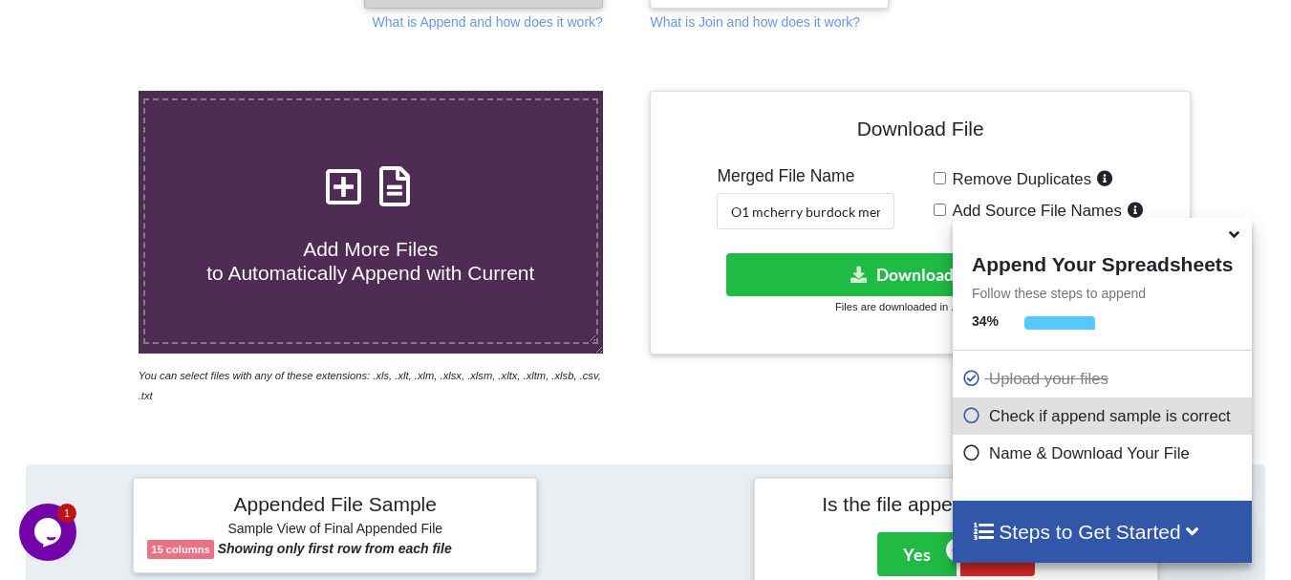
scroll to position [389, 0]
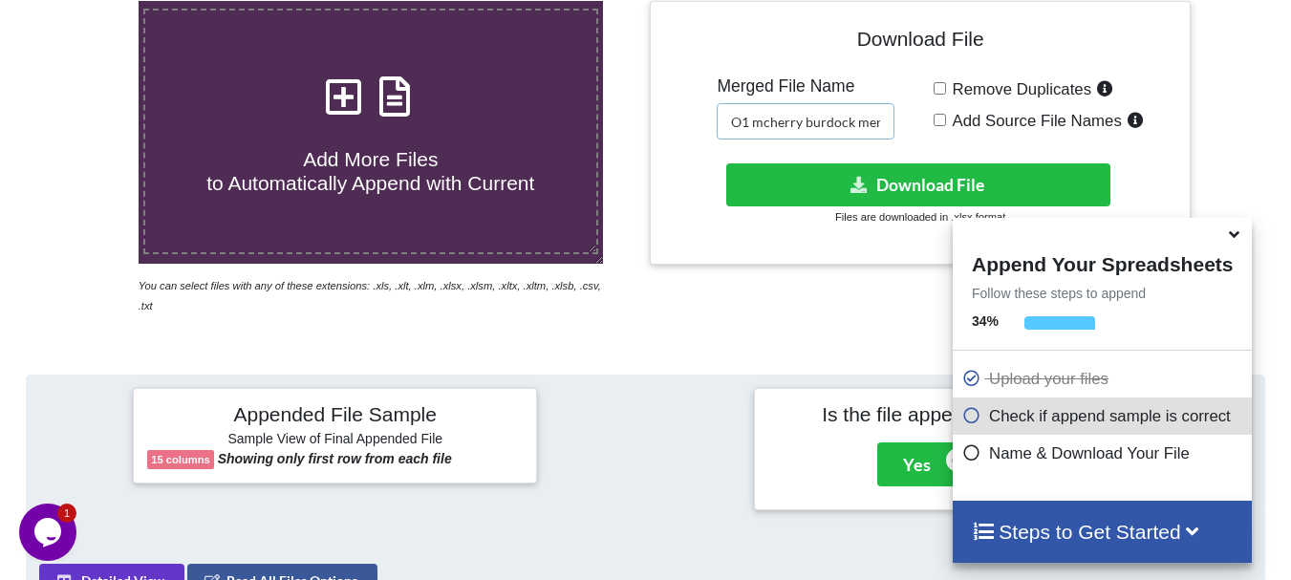
drag, startPoint x: 735, startPoint y: 124, endPoint x: 958, endPoint y: 119, distance: 223.6
click at [958, 119] on div "Download File Merged File Name O1 mcherry burdock merged Remove Duplicates Add …" at bounding box center [919, 133] width 511 height 236
click at [958, 119] on span "Add Source File Names" at bounding box center [1034, 121] width 176 height 18
click at [946, 119] on input "Add Source File Names" at bounding box center [939, 120] width 12 height 12
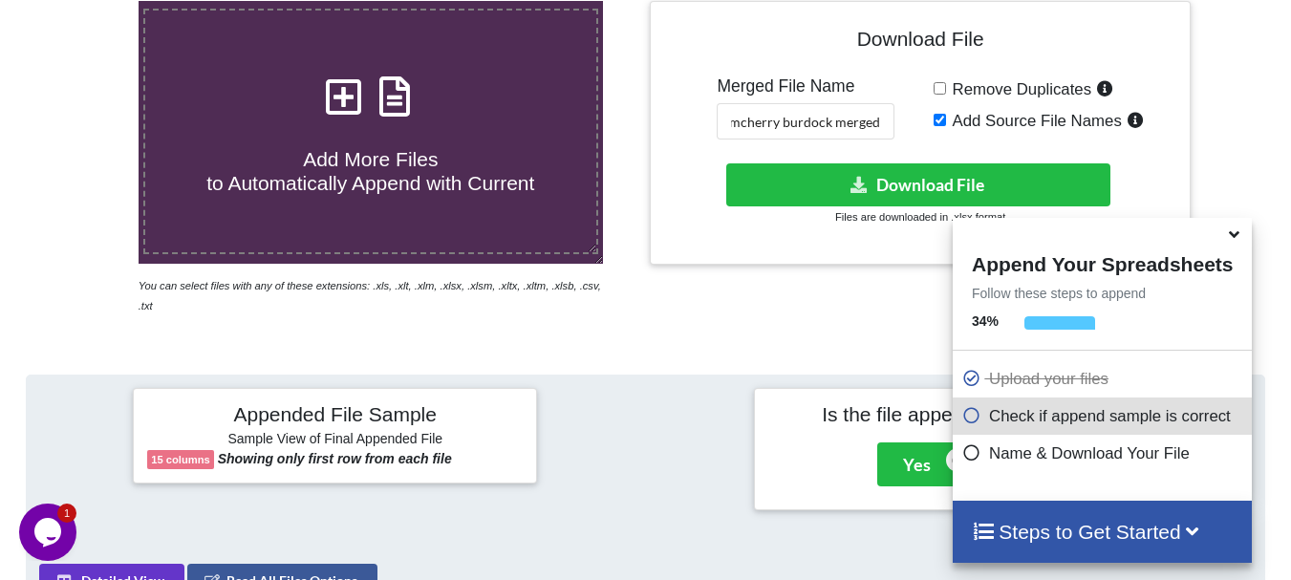
scroll to position [0, 0]
click at [939, 118] on input "Add Source File Names" at bounding box center [939, 120] width 12 height 12
checkbox input "false"
drag, startPoint x: 738, startPoint y: 123, endPoint x: 883, endPoint y: 122, distance: 145.2
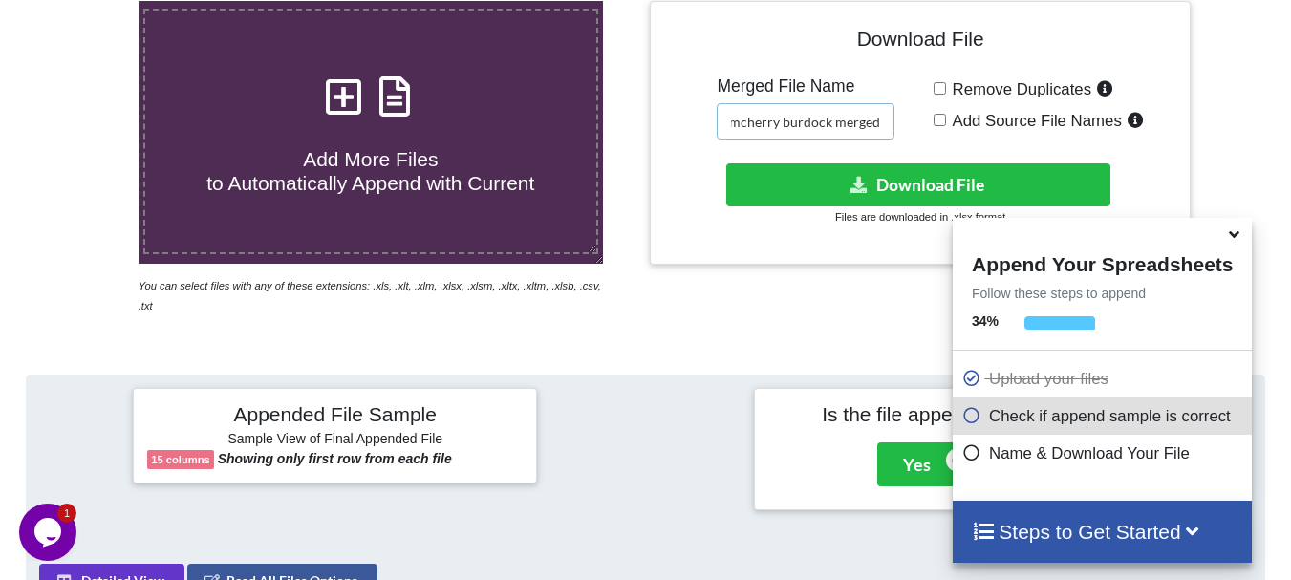
click at [883, 122] on input "O1 mcherry burdock merged" at bounding box center [806, 121] width 178 height 36
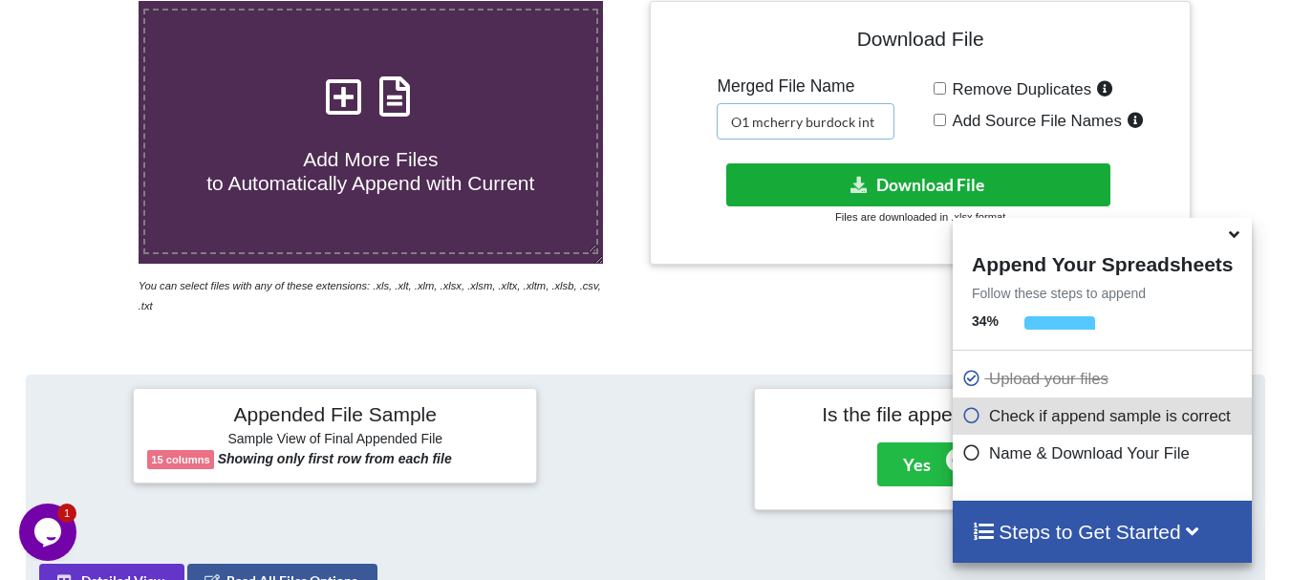
type input "O1 mcherry burdock int"
click at [882, 172] on button "Download File" at bounding box center [918, 184] width 384 height 43
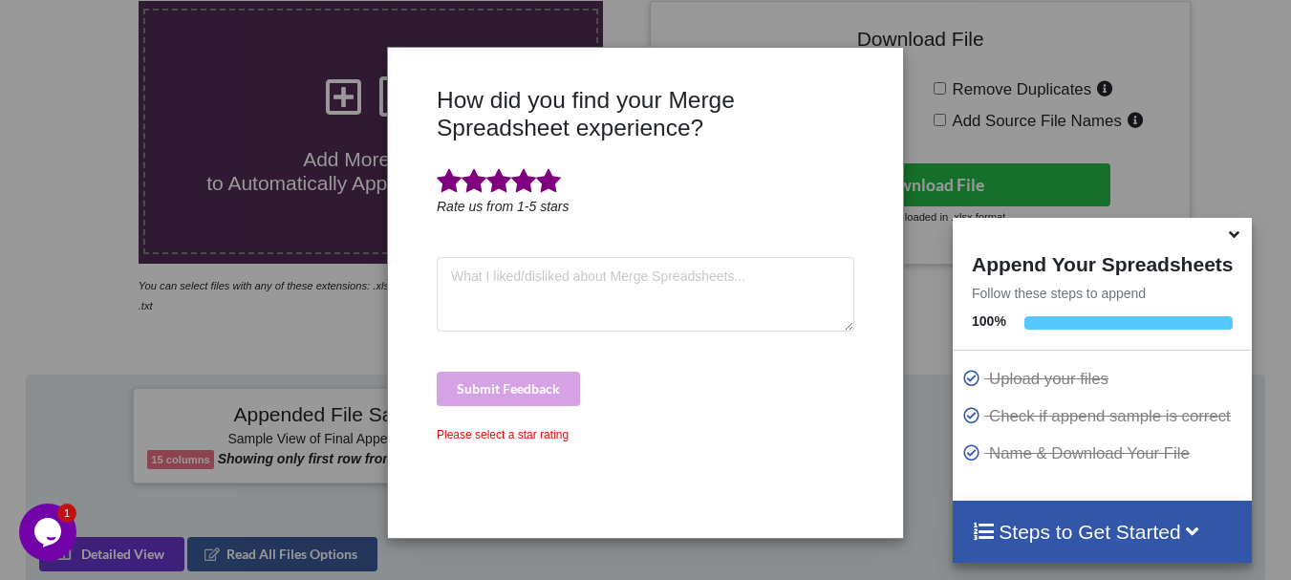
click at [547, 191] on span at bounding box center [548, 181] width 25 height 27
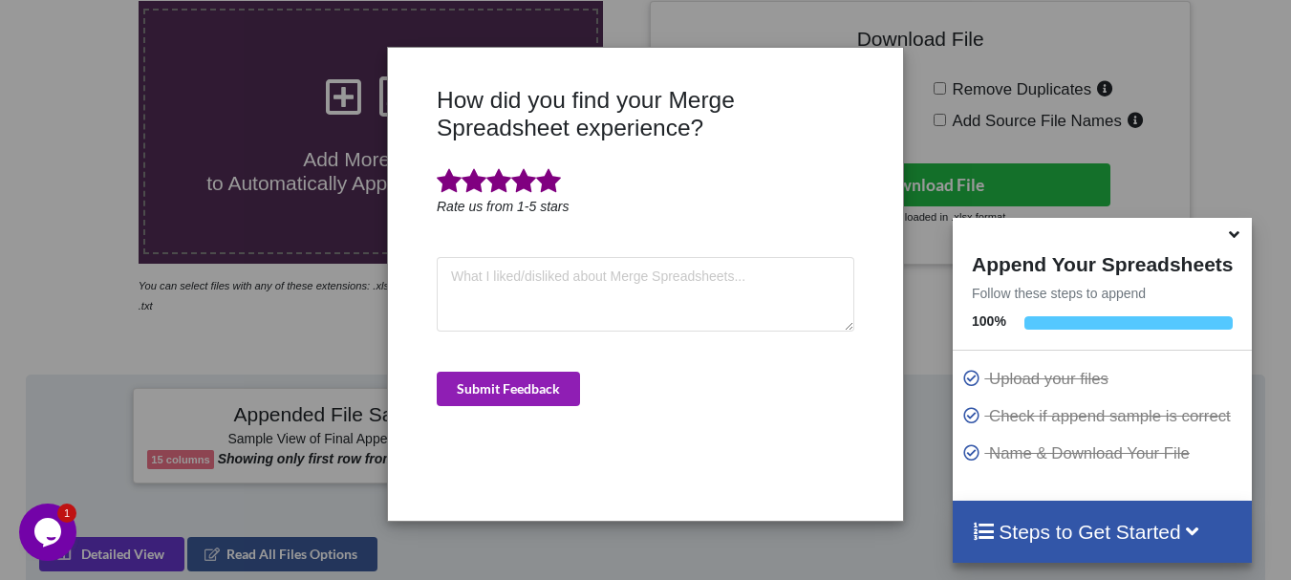
click at [537, 397] on button "Submit Feedback" at bounding box center [508, 389] width 143 height 34
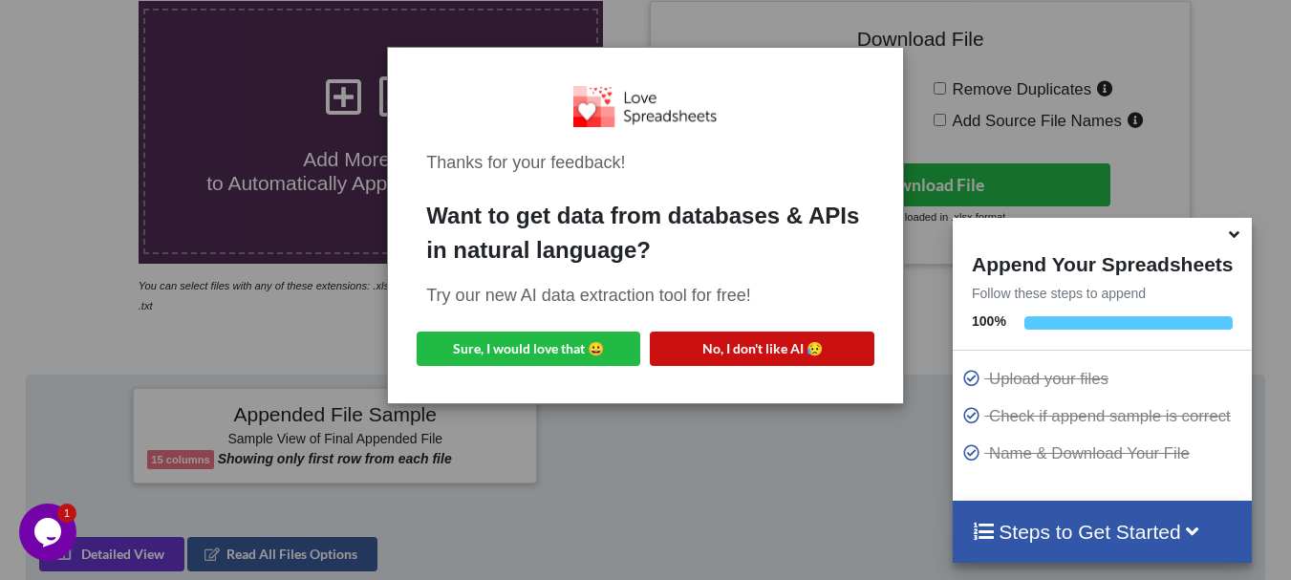
click at [701, 341] on button "No, I don't like AI 😥" at bounding box center [762, 349] width 224 height 34
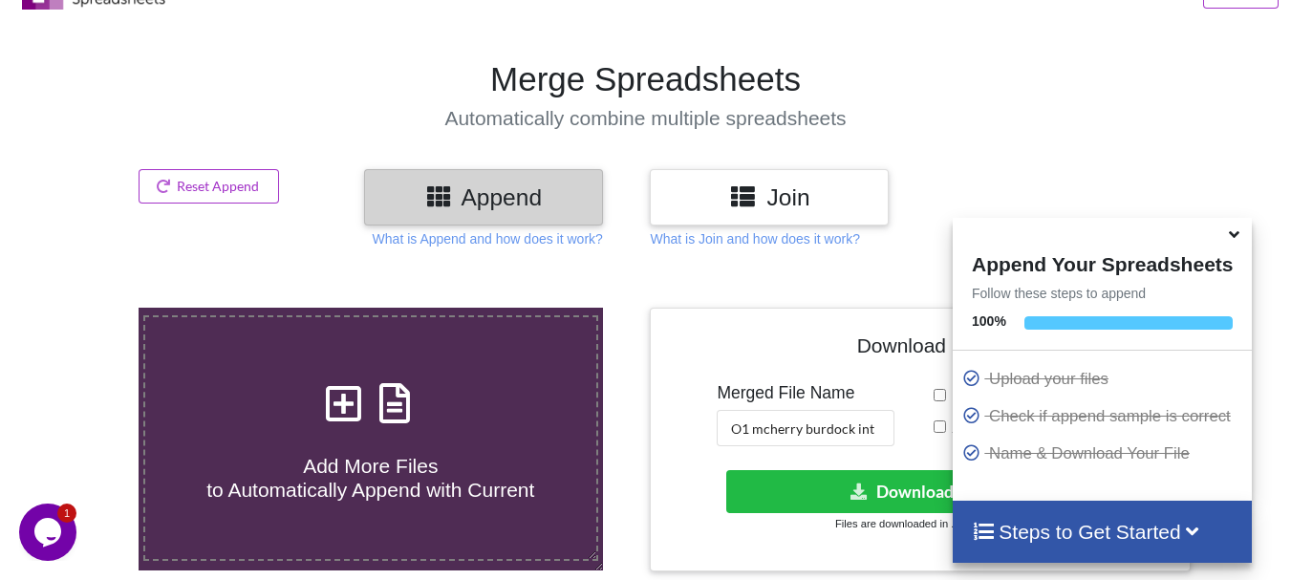
scroll to position [25, 0]
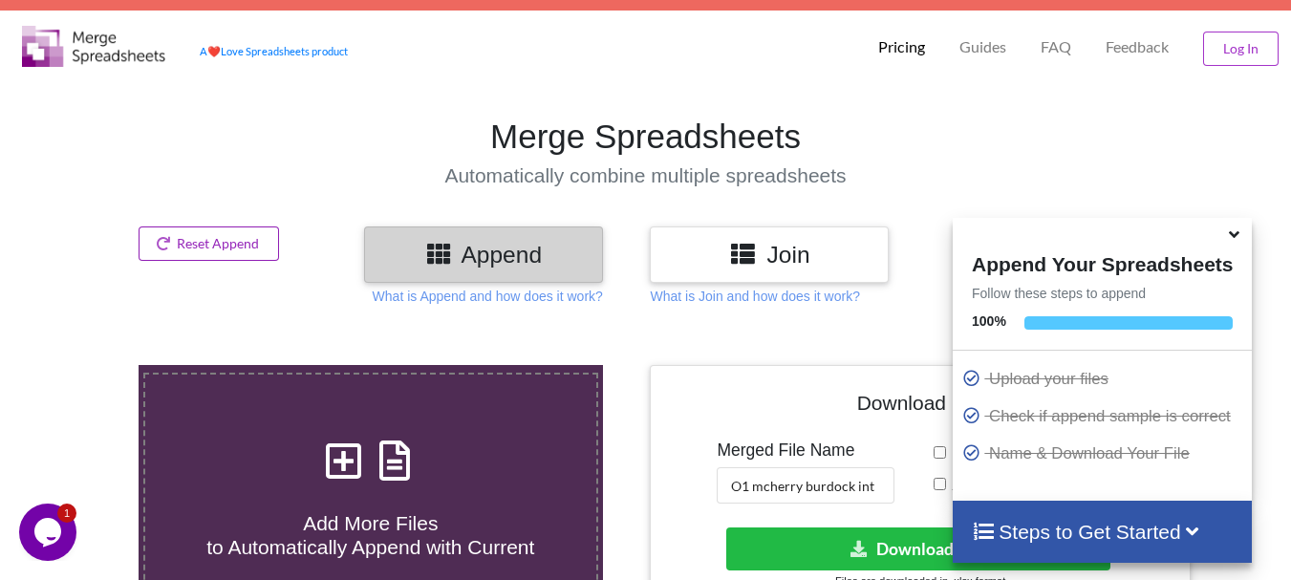
click at [263, 239] on button "Reset Append" at bounding box center [209, 243] width 141 height 34
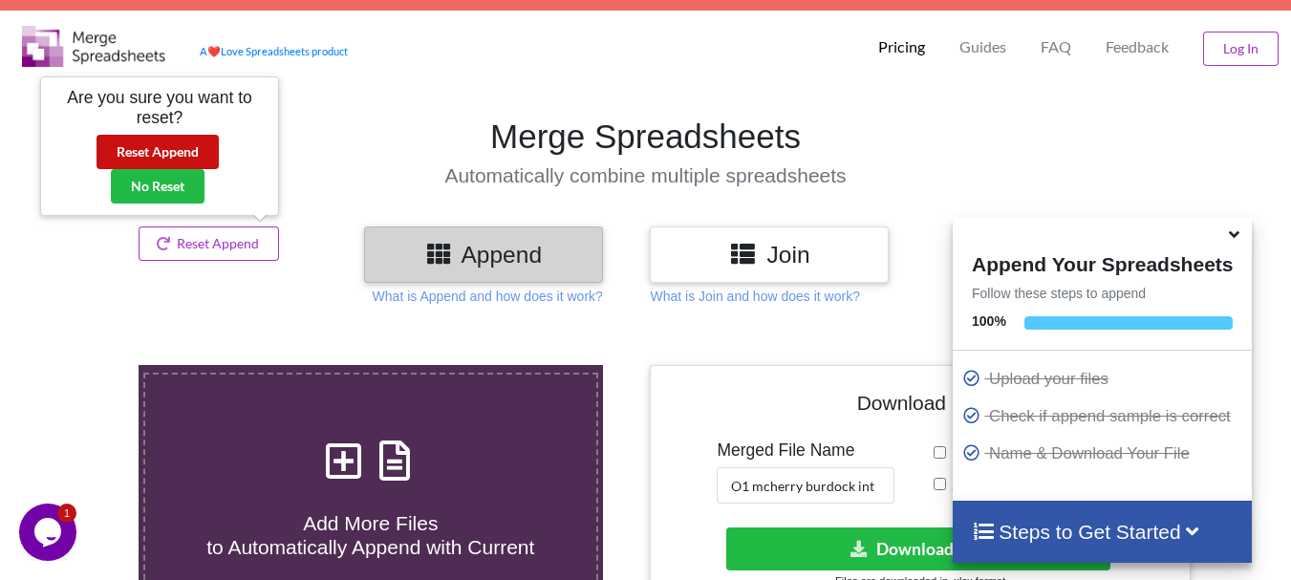
click at [199, 147] on button "Reset Append" at bounding box center [157, 152] width 122 height 34
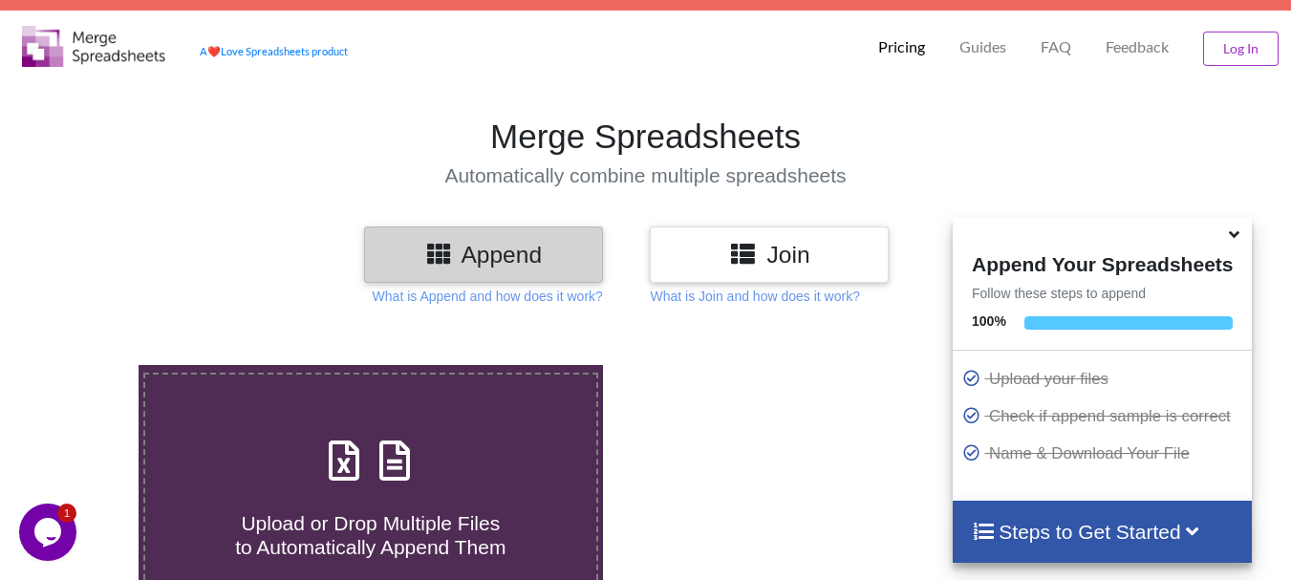
click at [1229, 240] on icon at bounding box center [1234, 231] width 20 height 17
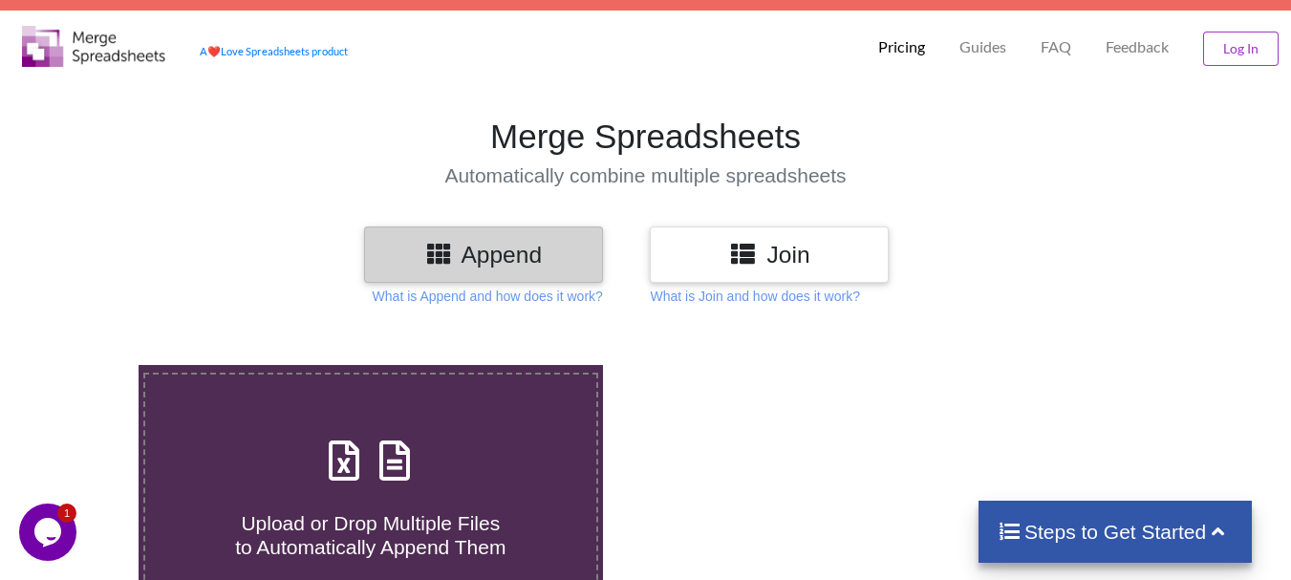
click at [435, 460] on div "Upload or Drop Multiple Files to Automatically Append Them" at bounding box center [370, 495] width 451 height 129
click at [86, 365] on input "Upload or Drop Multiple Files to Automatically Append Them" at bounding box center [86, 365] width 0 height 0
type input "C:\fakepath\DT_17_rhinokd_570burdock_P1_R3D_PRJ_PLY_STATS.csv"
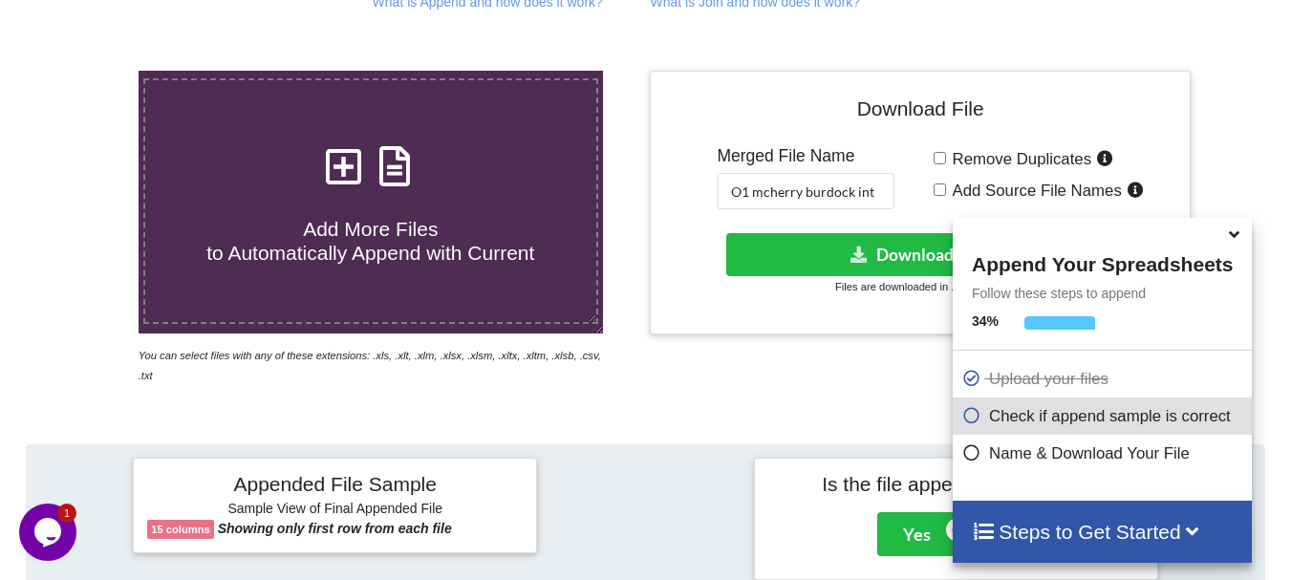
scroll to position [310, 0]
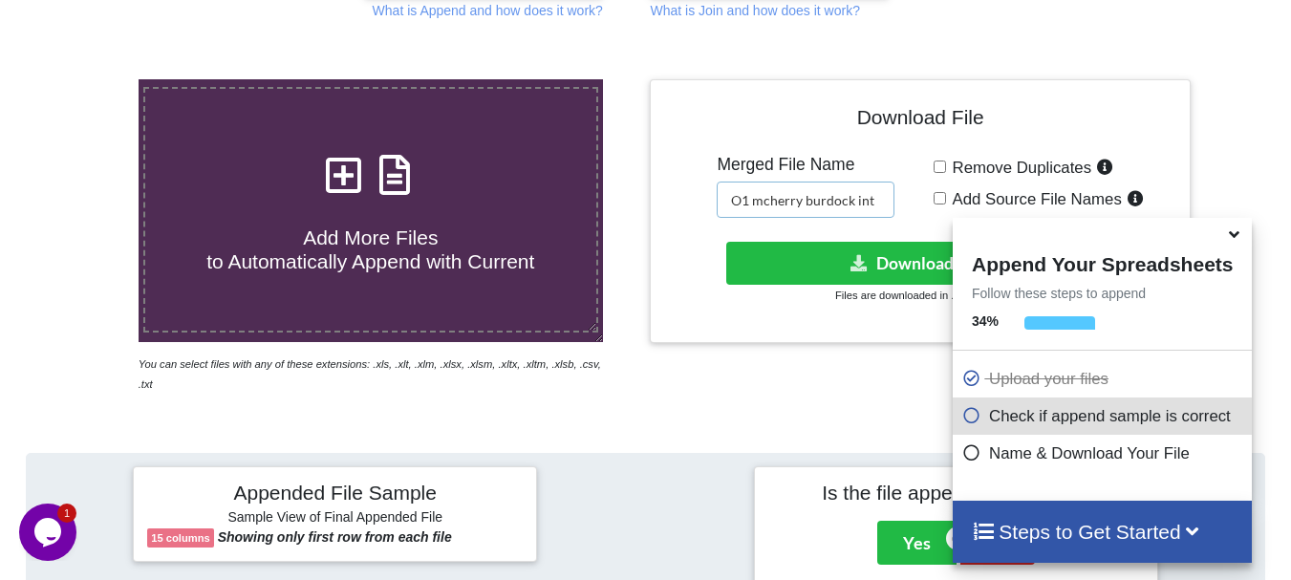
drag, startPoint x: 738, startPoint y: 200, endPoint x: 897, endPoint y: 207, distance: 158.8
click at [897, 207] on div "Download File Merged File Name O1 mcherry burdock int Remove Duplicates Add Sou…" at bounding box center [919, 212] width 511 height 236
type input "O1 rhino burdock int"
click at [879, 249] on button "Download File" at bounding box center [918, 263] width 384 height 43
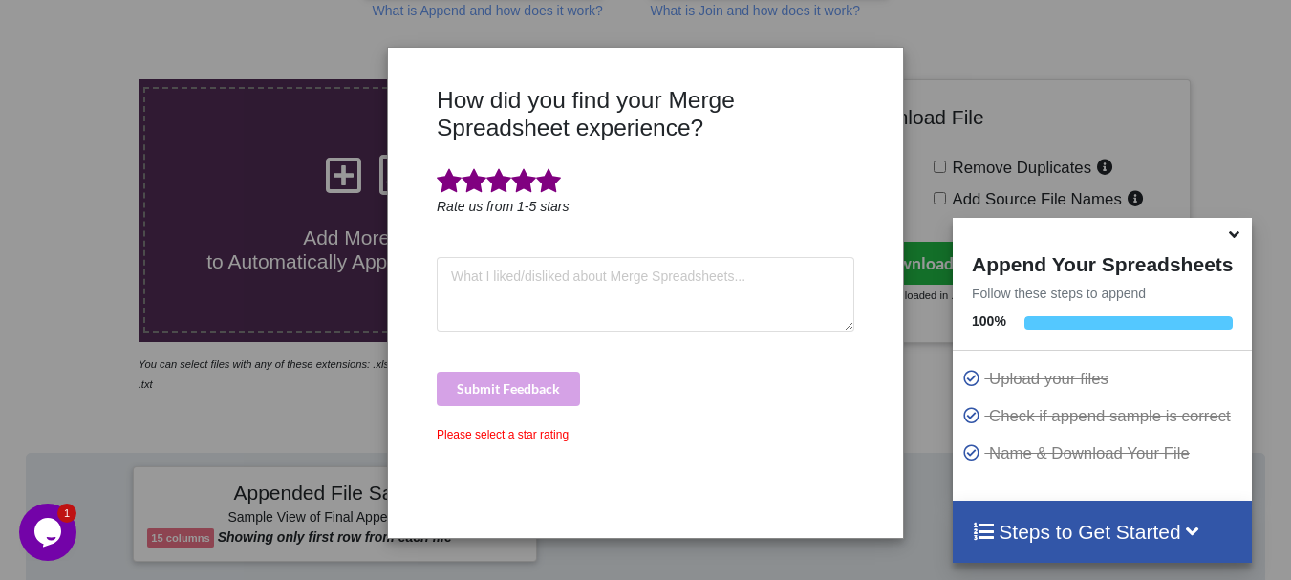
click at [551, 182] on span at bounding box center [548, 181] width 25 height 27
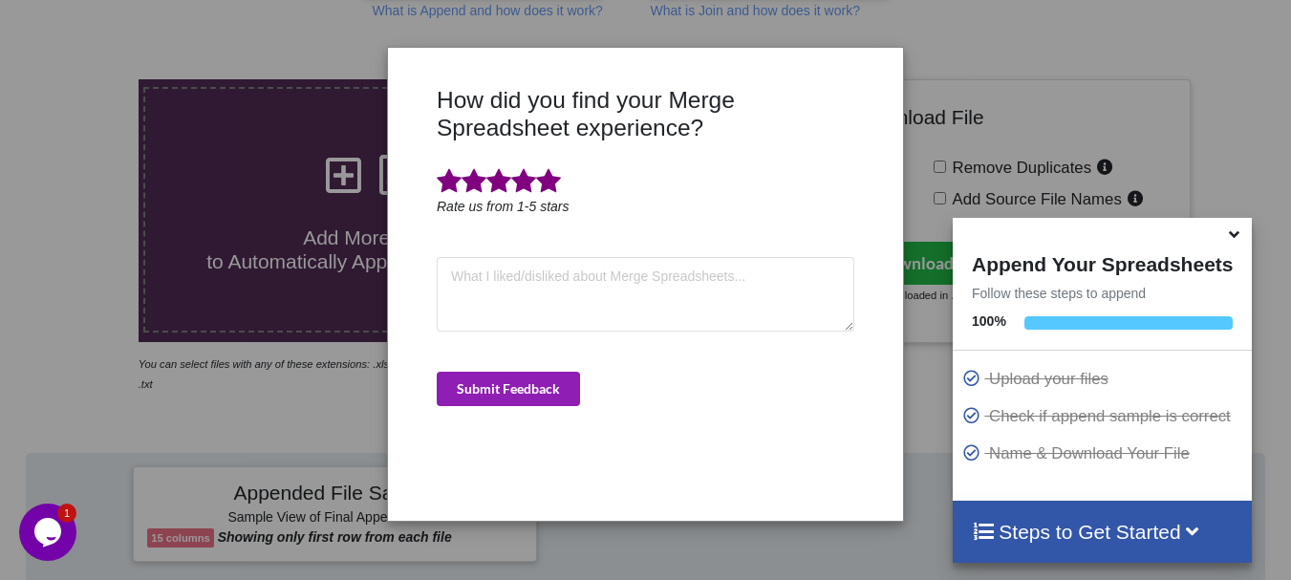
click at [536, 375] on button "Submit Feedback" at bounding box center [508, 389] width 143 height 34
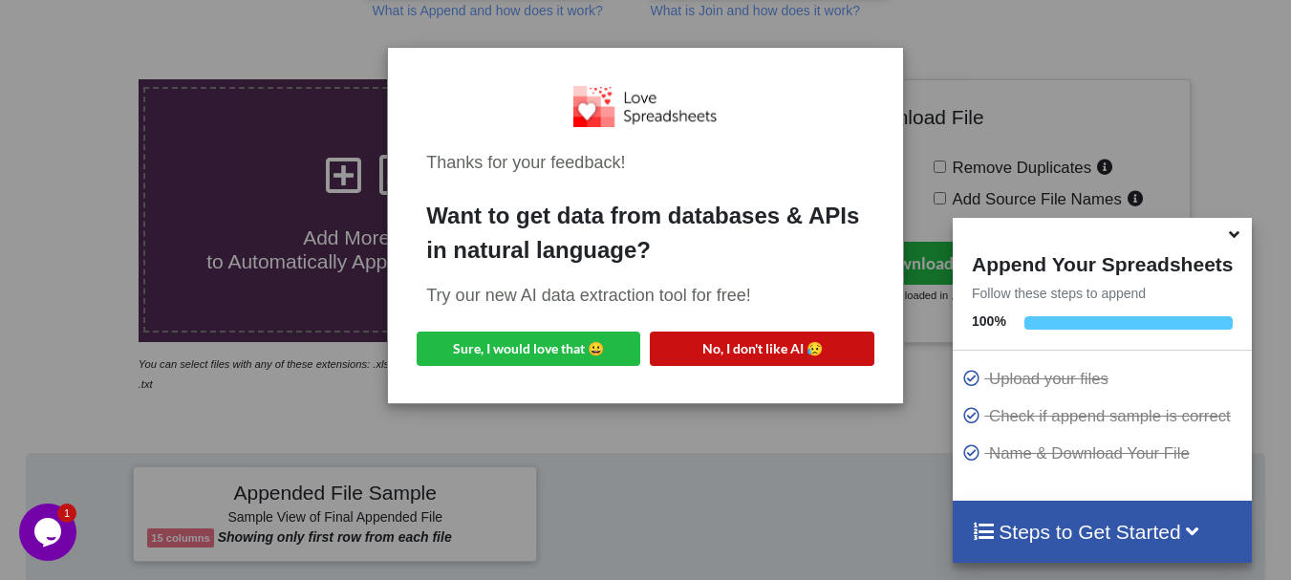
click at [699, 353] on button "No, I don't like AI 😥" at bounding box center [762, 349] width 224 height 34
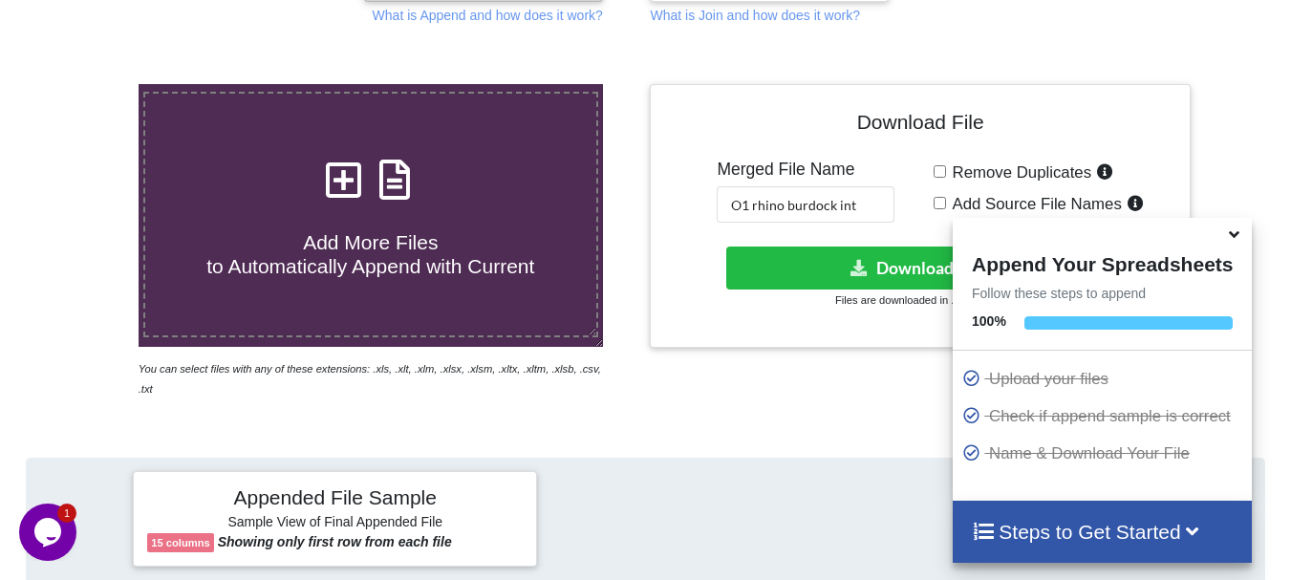
scroll to position [0, 0]
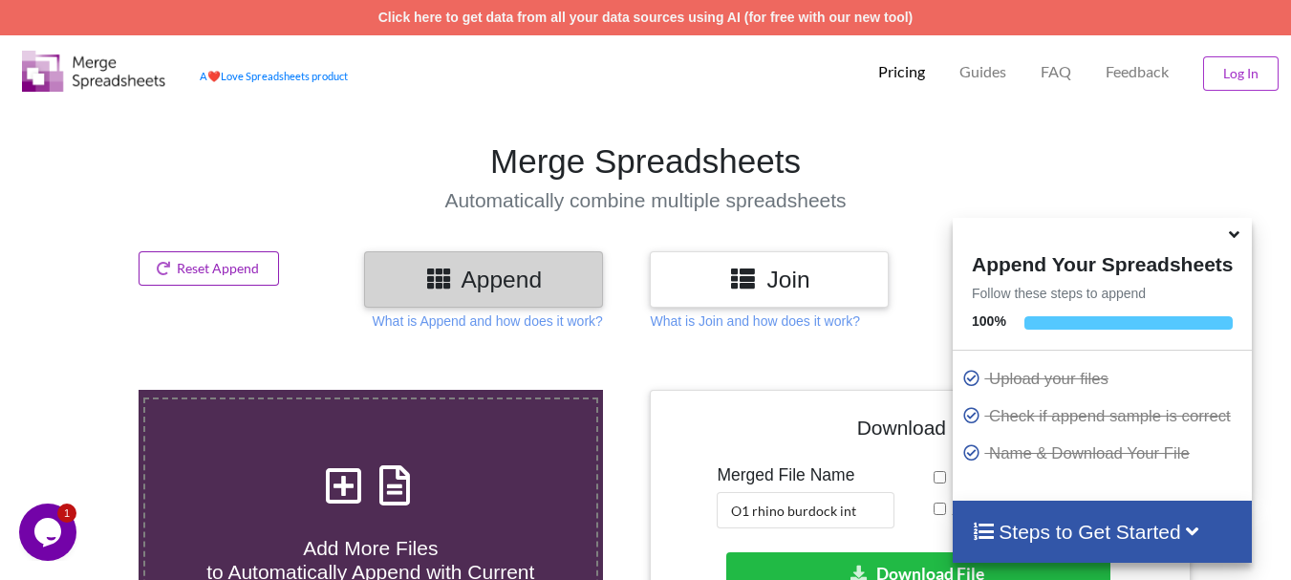
click at [182, 264] on button "Reset Append" at bounding box center [209, 268] width 141 height 34
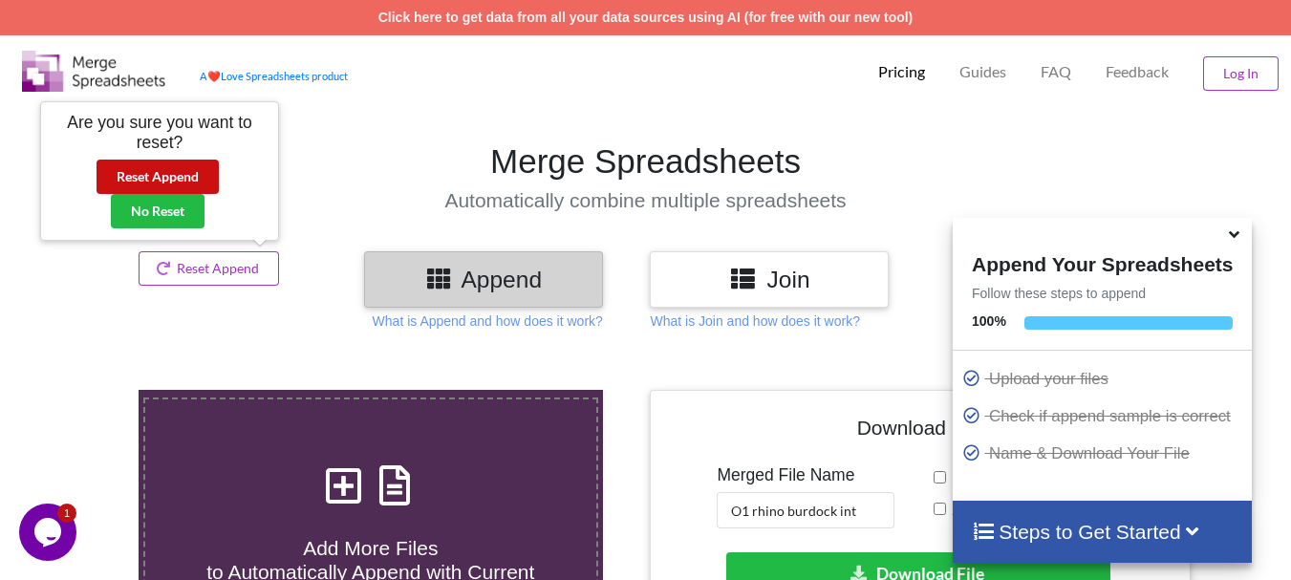
click at [173, 178] on button "Reset Append" at bounding box center [157, 177] width 122 height 34
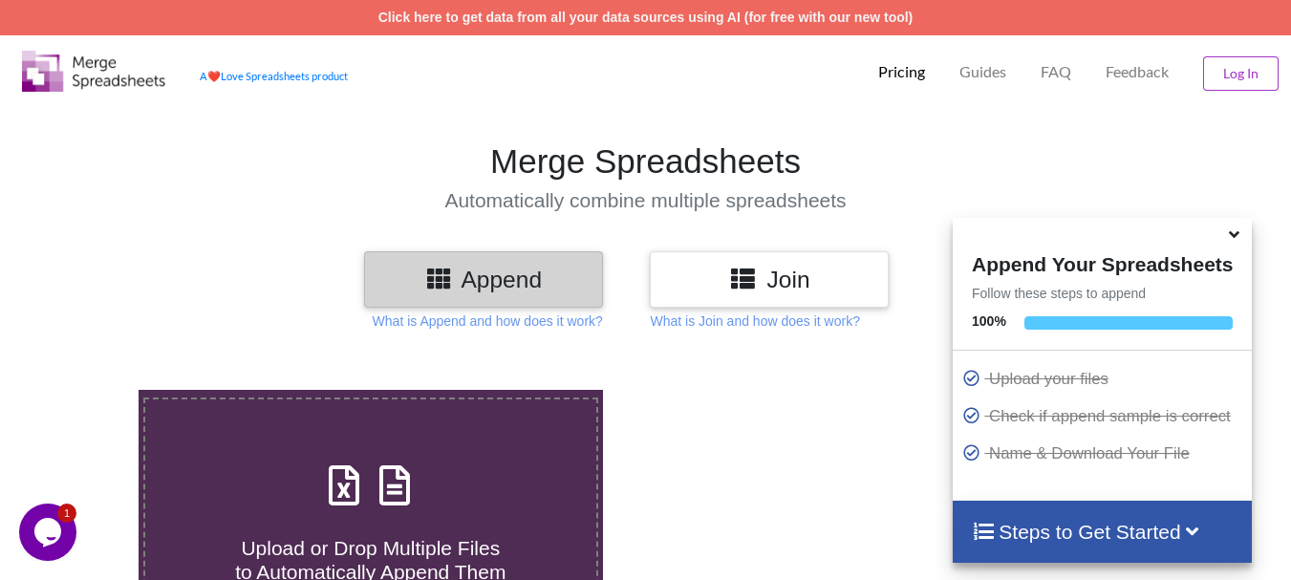
click at [317, 458] on div "Upload or Drop Multiple Files to Automatically Append Them" at bounding box center [370, 520] width 451 height 129
click at [86, 390] on input "Upload or Drop Multiple Files to Automatically Append Them" at bounding box center [86, 390] width 0 height 0
type input "C:\fakepath\DT_17_rhinokd_570burdock_P2_PRJ_PLY_STATS.csv"
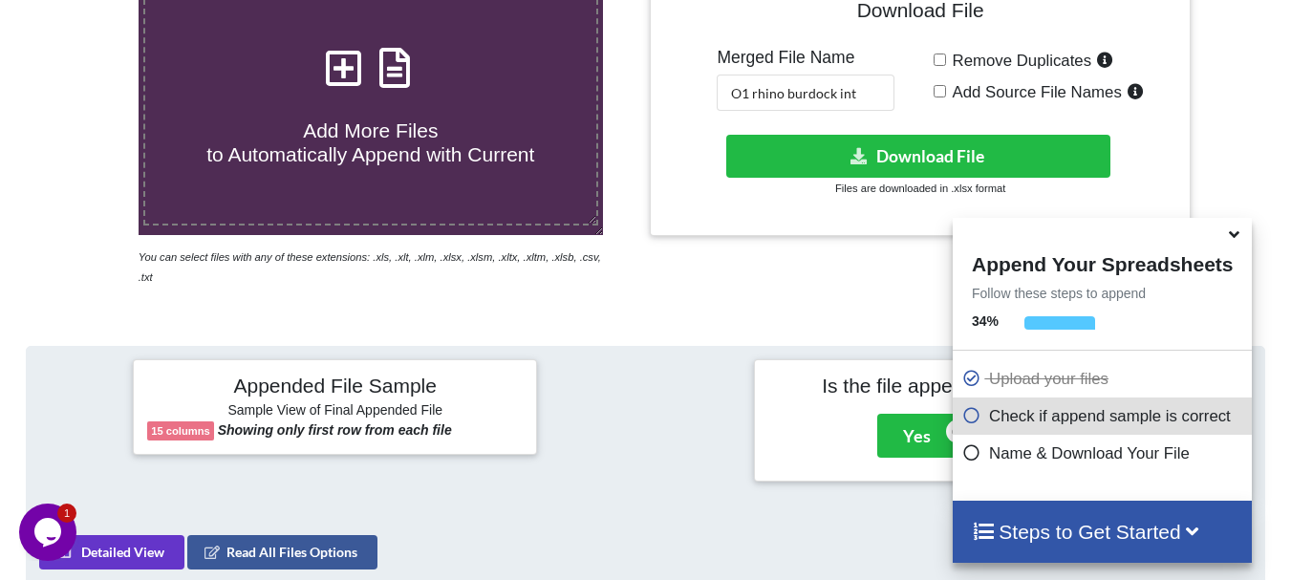
scroll to position [392, 0]
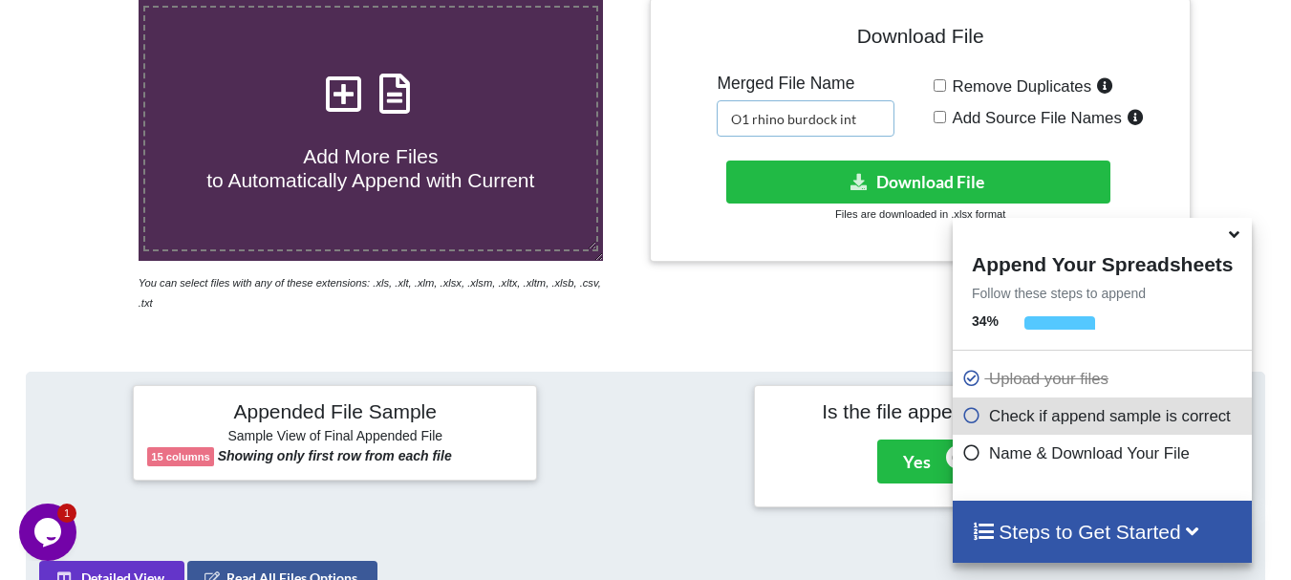
drag, startPoint x: 875, startPoint y: 115, endPoint x: 703, endPoint y: 109, distance: 172.1
click at [703, 109] on div "Download File Merged File Name O1 rhino burdock int Remove Duplicates Add Sourc…" at bounding box center [919, 130] width 511 height 236
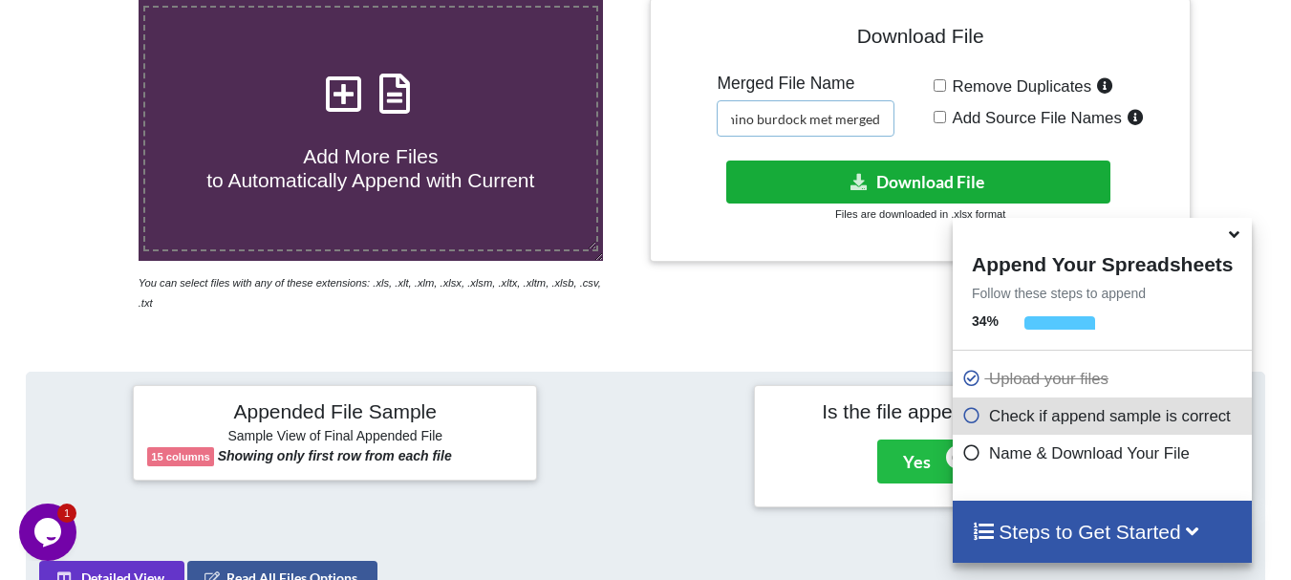
type input "O1 rhino burdock met merged"
click at [840, 160] on button "Download File" at bounding box center [918, 181] width 384 height 43
